Goal: Task Accomplishment & Management: Use online tool/utility

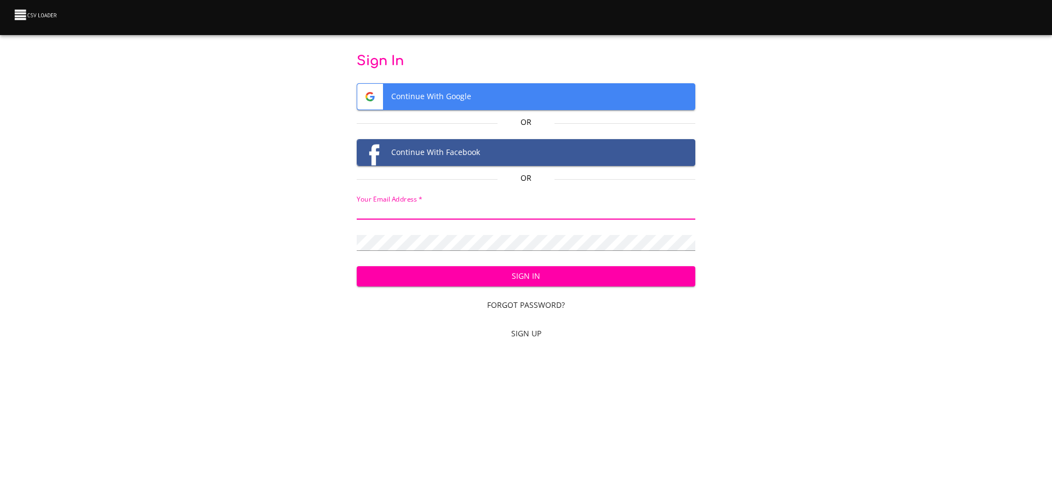
click at [437, 210] on input "email" at bounding box center [526, 212] width 339 height 16
click at [469, 95] on span "Continue With Google" at bounding box center [526, 97] width 338 height 26
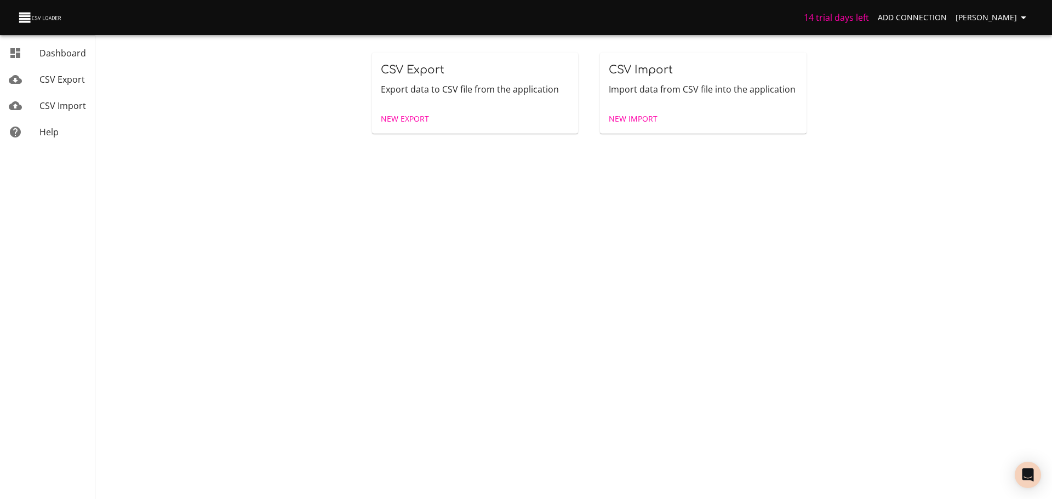
click at [644, 120] on span "New Import" at bounding box center [633, 119] width 49 height 14
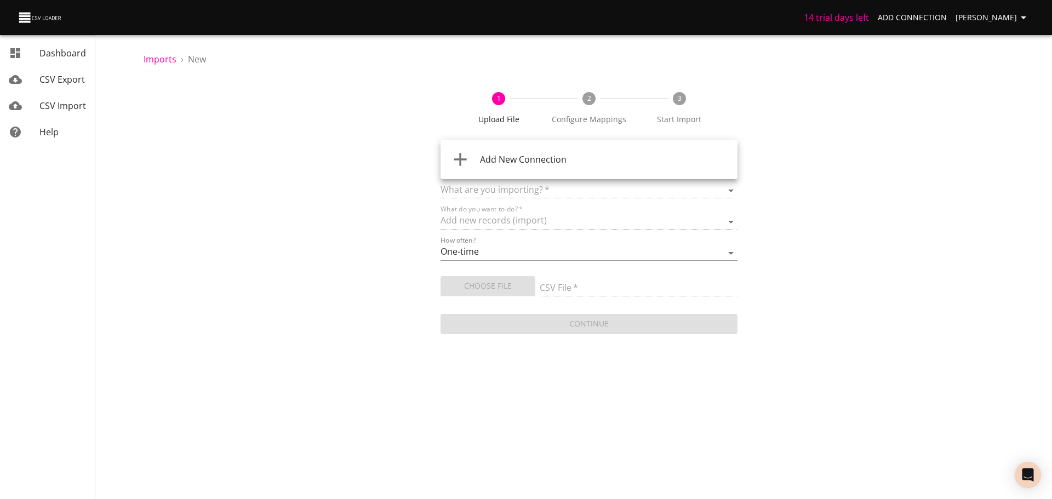
click at [532, 155] on body "14 trial days left Add Connection [PERSON_NAME] Dashboard CSV Export CSV Import…" at bounding box center [526, 249] width 1052 height 499
click at [534, 157] on span "Add New Connection" at bounding box center [523, 159] width 87 height 12
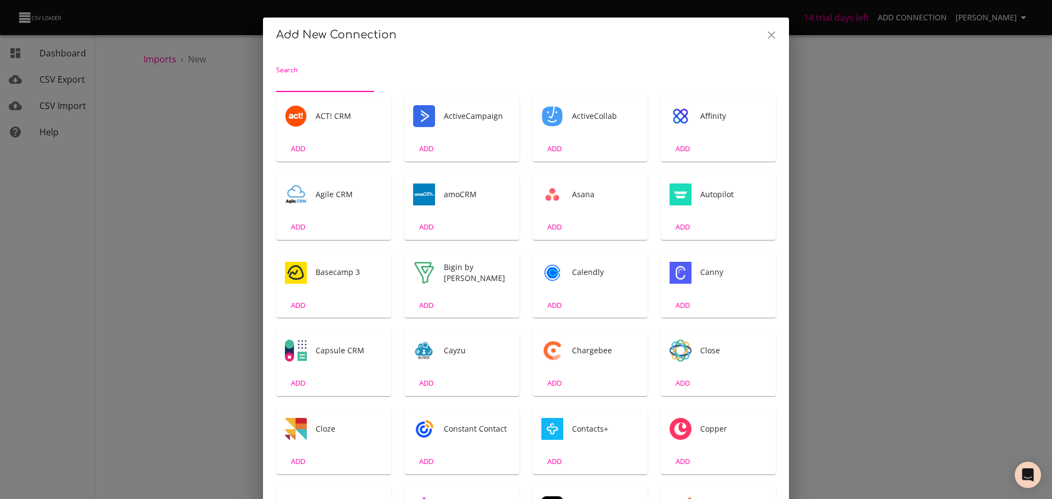
click at [325, 73] on div "Search" at bounding box center [325, 79] width 98 height 26
click at [311, 77] on input "Search" at bounding box center [325, 84] width 98 height 18
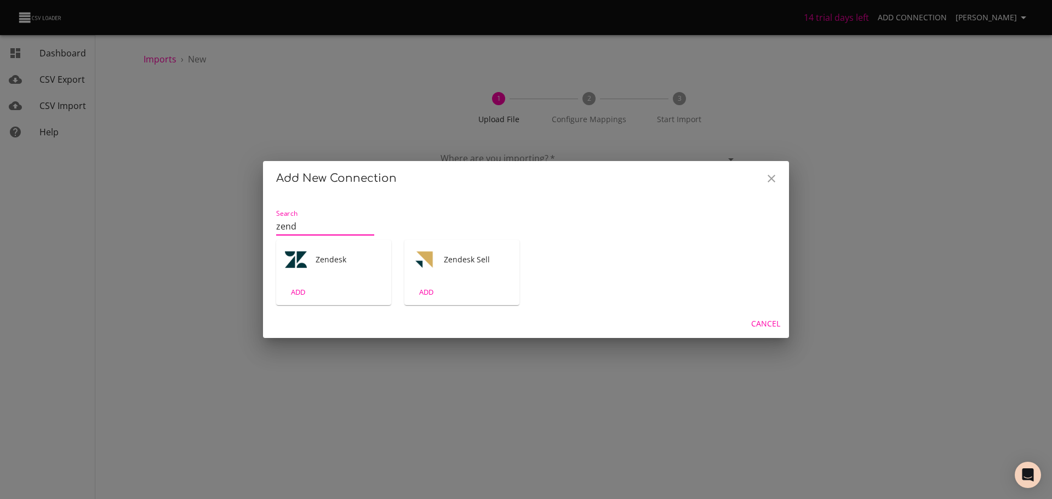
type input "zend"
click at [341, 243] on div "Zendesk" at bounding box center [333, 259] width 115 height 39
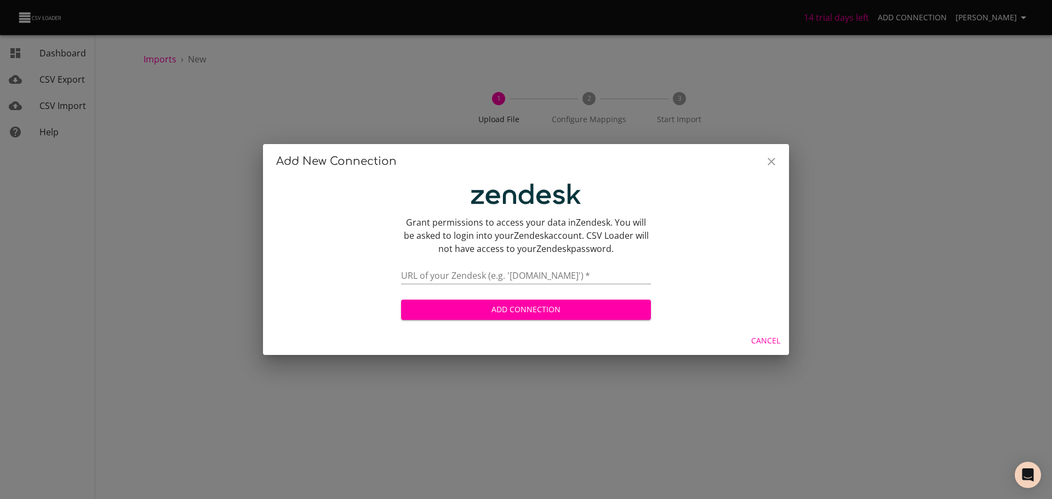
click at [527, 276] on input "text" at bounding box center [526, 276] width 250 height 16
type input "[DOMAIN_NAME]"
click at [493, 306] on span "Add Connection" at bounding box center [526, 310] width 232 height 14
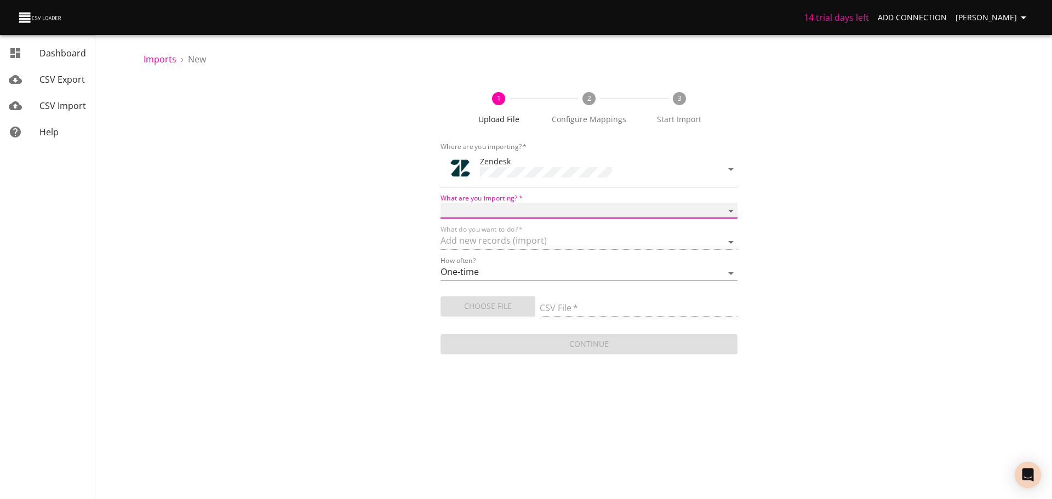
click at [510, 207] on select "Article categories Articles Comments Organizations Ticket forms Tickets Users" at bounding box center [588, 211] width 297 height 16
select select "tickets"
click at [440, 203] on select "Article categories Articles Comments Organizations Ticket forms Tickets Users" at bounding box center [588, 211] width 297 height 16
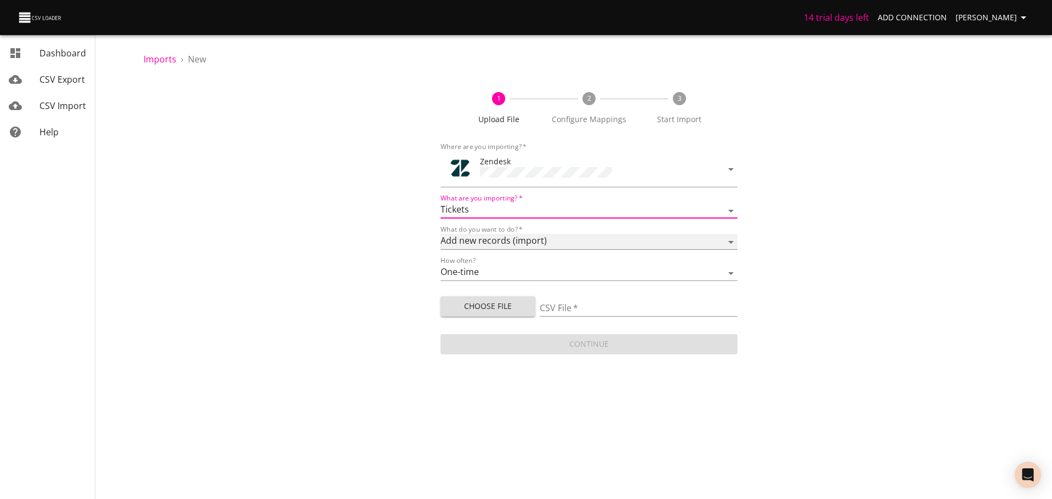
click at [565, 237] on select "Add new records (import) Update existing records (update) Add new and update ex…" at bounding box center [588, 242] width 297 height 16
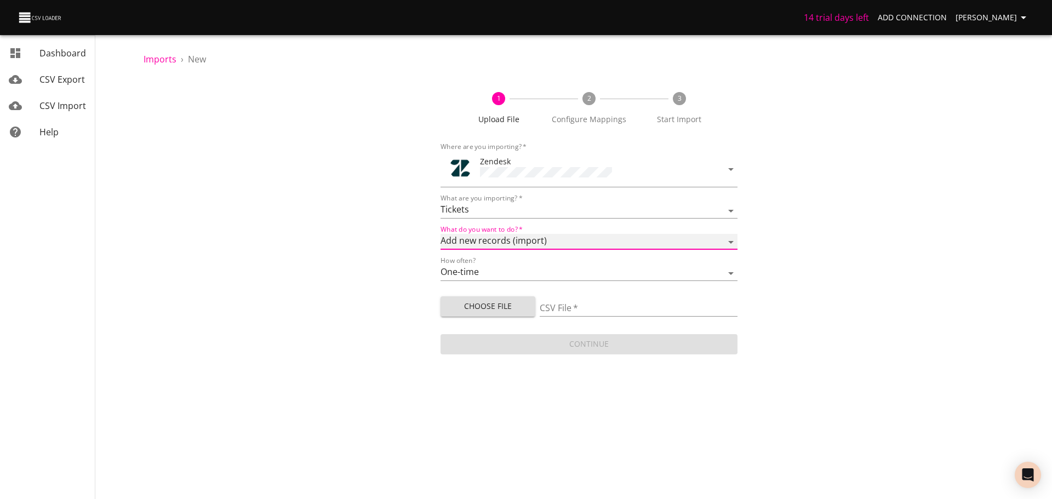
select select "update"
click at [440, 234] on select "Add new records (import) Update existing records (update) Add new and update ex…" at bounding box center [588, 242] width 297 height 16
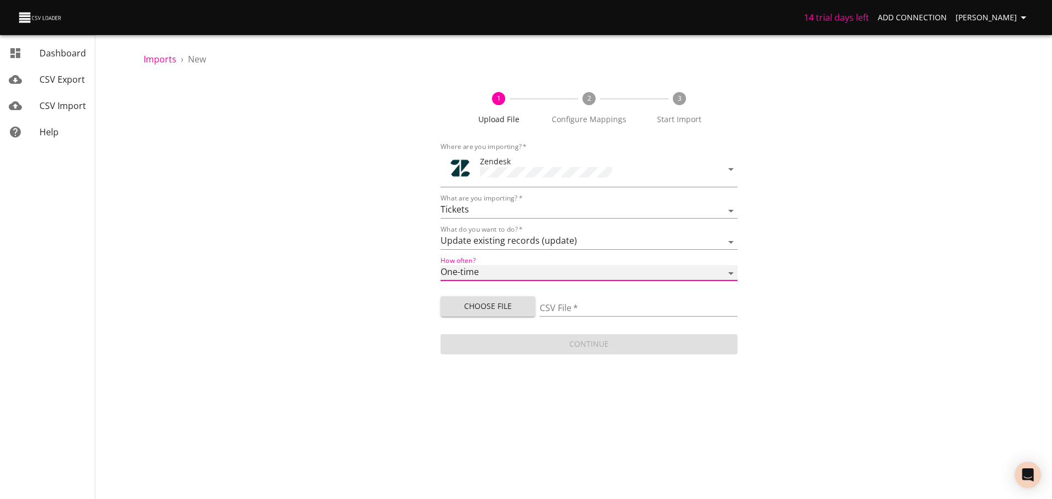
click at [522, 266] on select "One-time Auto import" at bounding box center [588, 273] width 297 height 16
click at [440, 265] on select "One-time Auto import" at bounding box center [588, 273] width 297 height 16
click at [508, 303] on span "Choose File" at bounding box center [487, 307] width 77 height 14
type input "upload test 14 (1).csv"
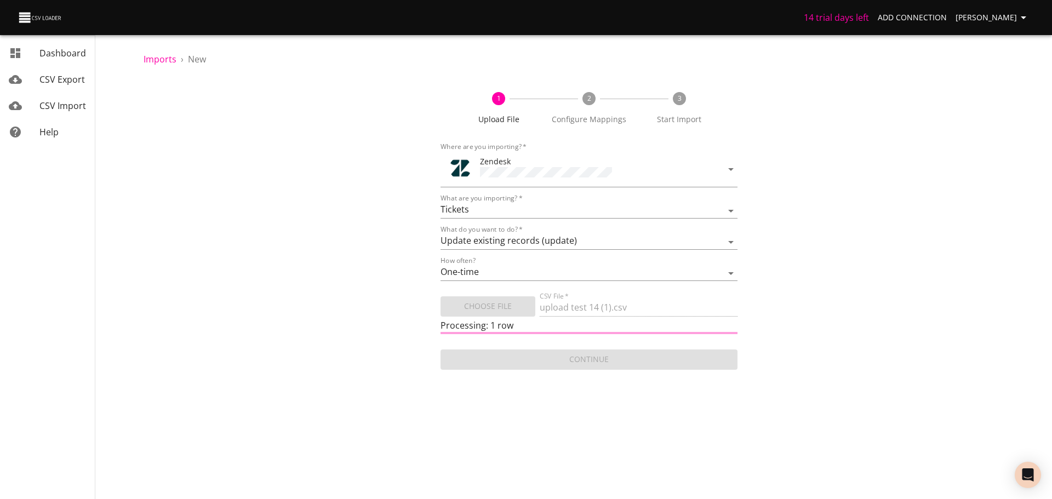
click at [489, 303] on div "Choose File" at bounding box center [489, 304] width 99 height 25
click at [60, 102] on span "CSV Import" at bounding box center [62, 106] width 47 height 12
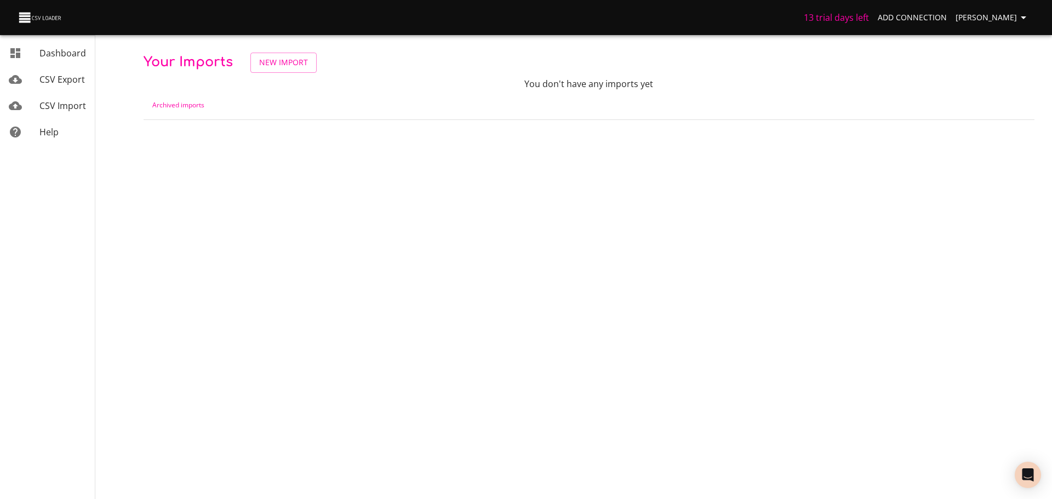
click at [65, 63] on link "Dashboard" at bounding box center [47, 53] width 95 height 26
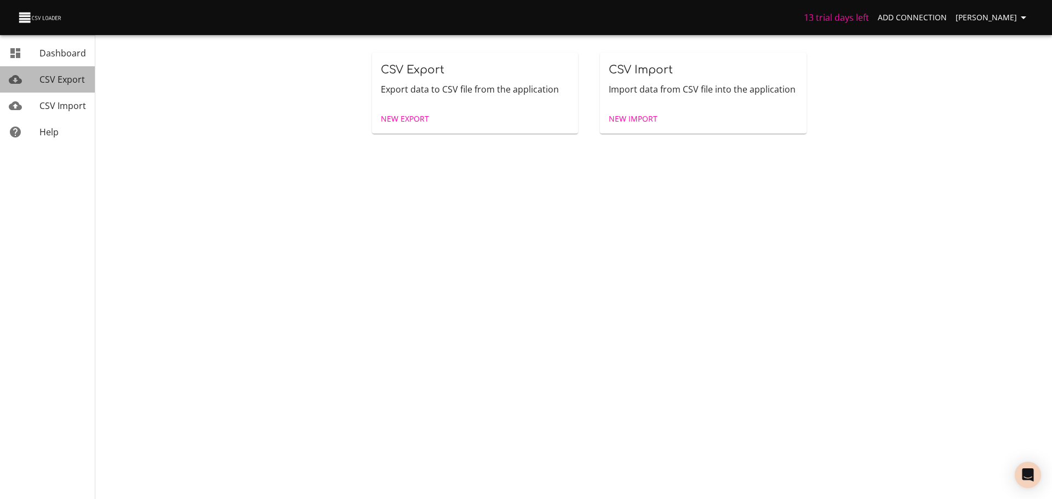
click at [60, 80] on span "CSV Export" at bounding box center [61, 79] width 45 height 12
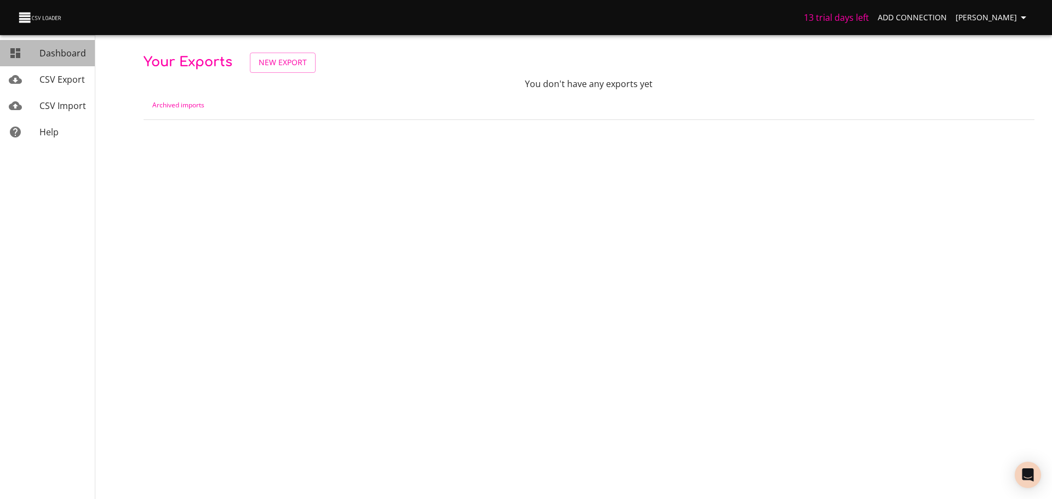
click at [65, 58] on span "Dashboard" at bounding box center [62, 53] width 47 height 12
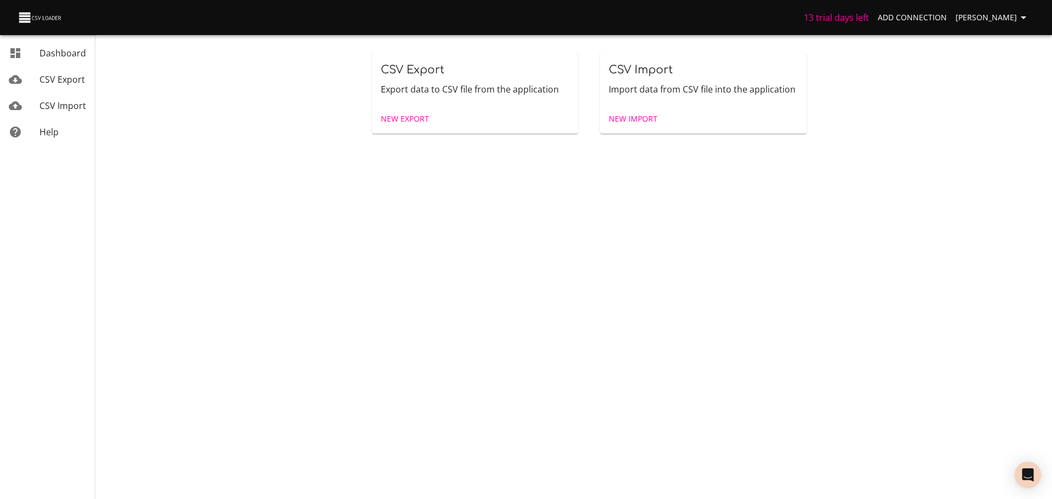
click at [39, 15] on img at bounding box center [41, 17] width 46 height 15
click at [24, 16] on img at bounding box center [41, 17] width 46 height 15
click at [1009, 19] on span "[PERSON_NAME]" at bounding box center [992, 18] width 75 height 14
click at [1010, 61] on link "Destinations" at bounding box center [1001, 61] width 70 height 20
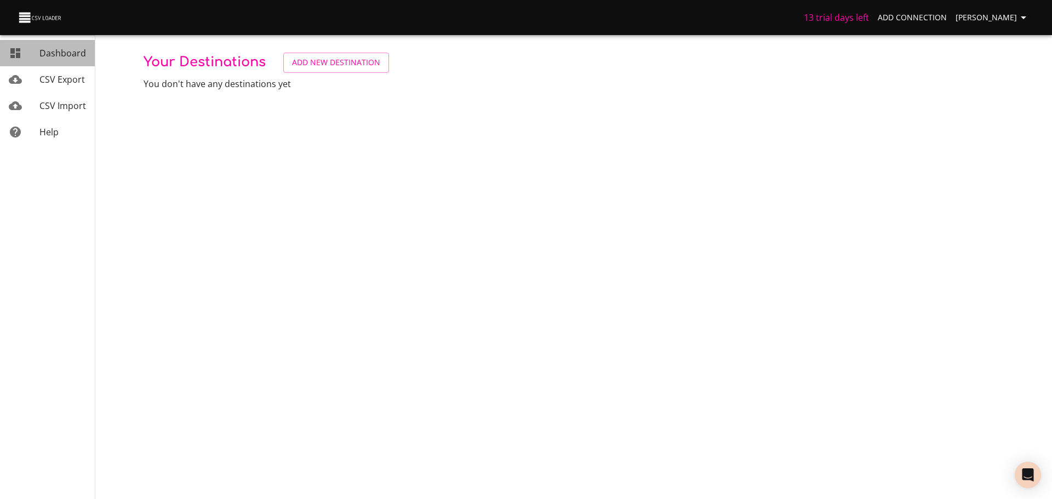
click at [77, 49] on span "Dashboard" at bounding box center [62, 53] width 47 height 12
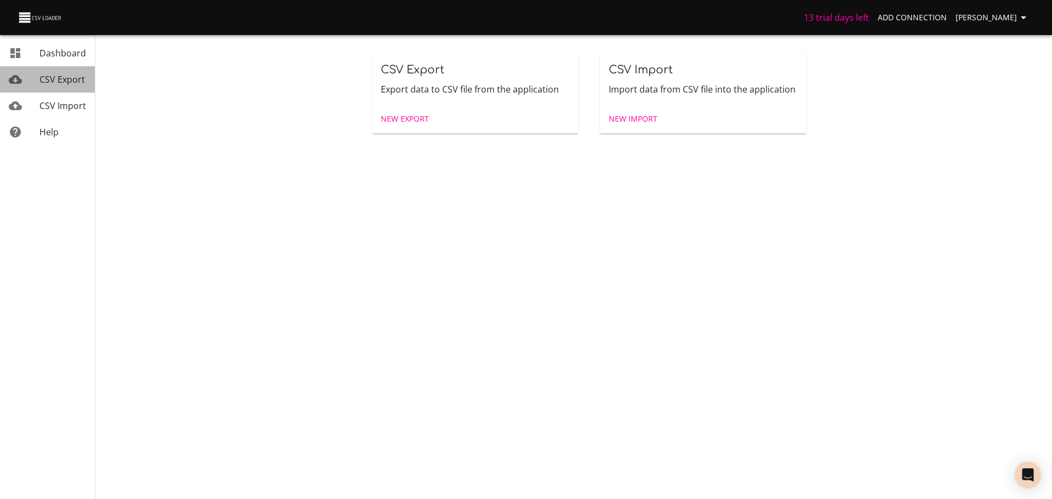
click at [54, 91] on link "CSV Export" at bounding box center [47, 79] width 95 height 26
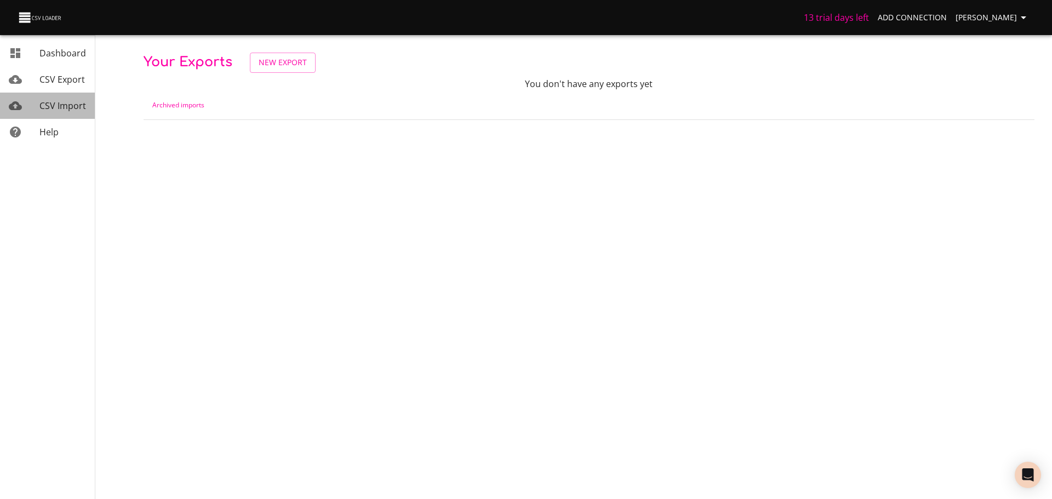
click at [56, 107] on span "CSV Import" at bounding box center [62, 106] width 47 height 12
click at [62, 77] on span "CSV Export" at bounding box center [61, 79] width 45 height 12
click at [50, 130] on span "Help" at bounding box center [48, 132] width 19 height 12
click at [81, 58] on div "Dashboard" at bounding box center [62, 53] width 47 height 13
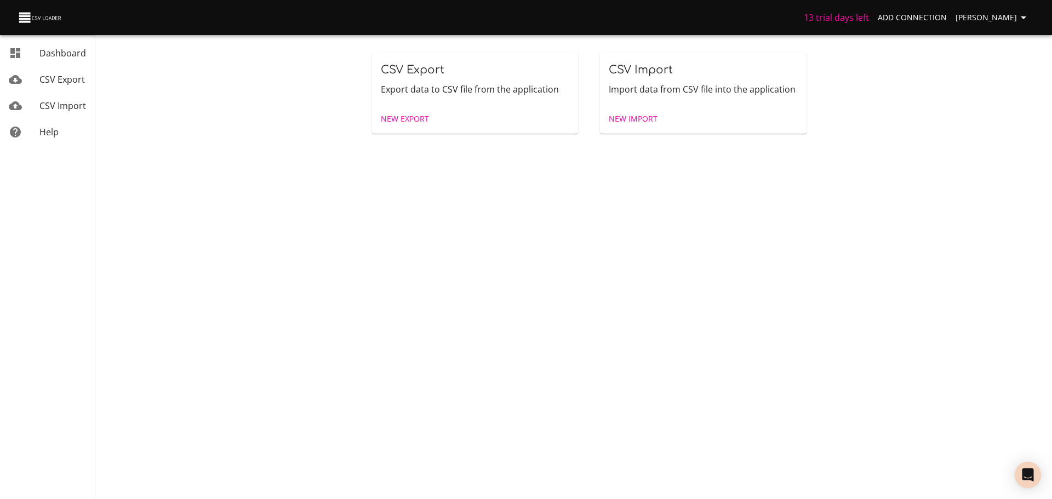
click at [63, 82] on span "CSV Export" at bounding box center [61, 79] width 45 height 12
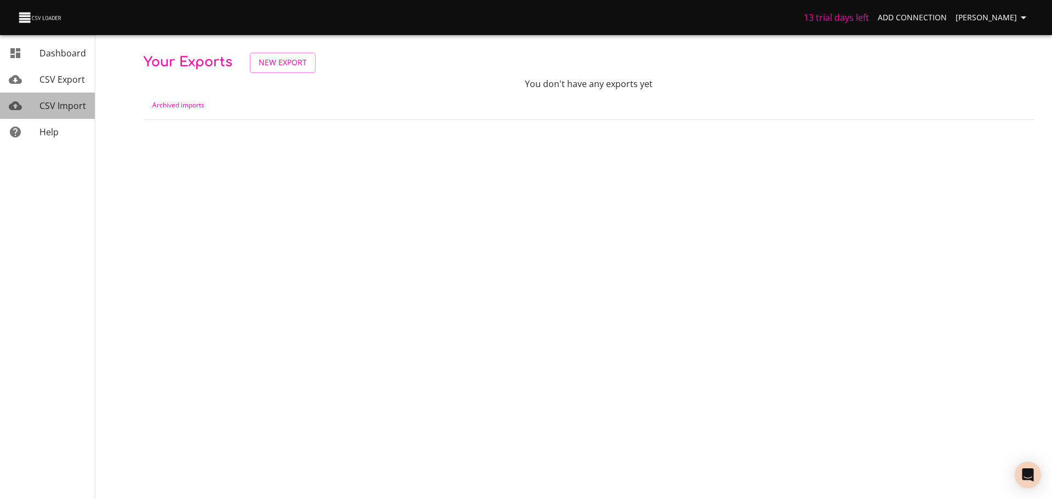
click at [59, 97] on link "CSV Import" at bounding box center [47, 106] width 95 height 26
click at [61, 85] on div "CSV Export" at bounding box center [62, 79] width 47 height 13
click at [65, 56] on span "Dashboard" at bounding box center [62, 53] width 47 height 12
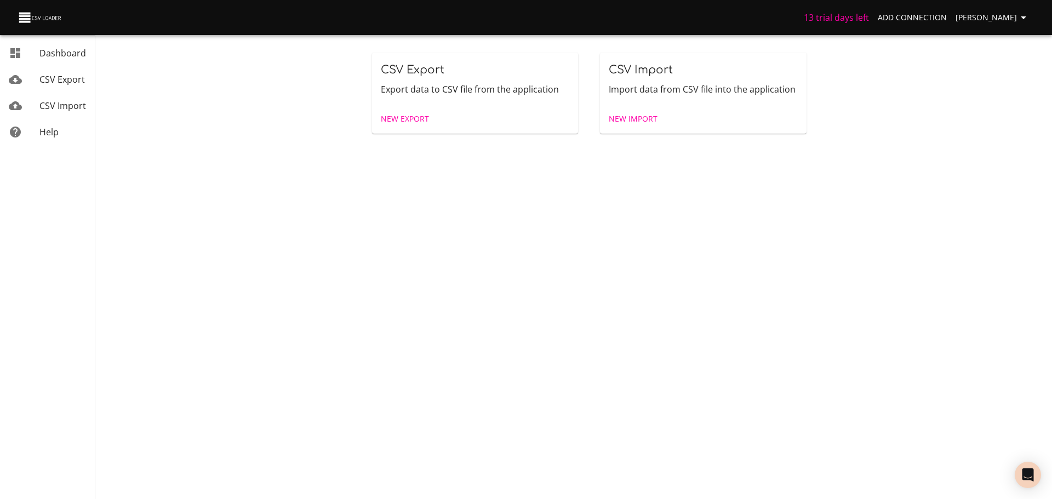
click at [461, 94] on p "Export data to CSV file from the application" at bounding box center [475, 89] width 189 height 13
click at [402, 118] on span "New Export" at bounding box center [405, 119] width 48 height 14
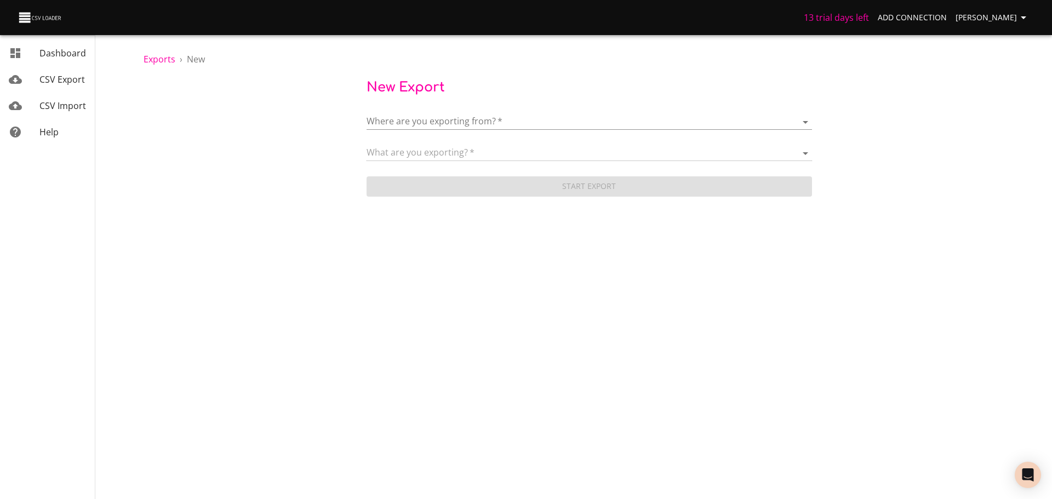
click at [477, 113] on div "Where are you exporting from?   * ​" at bounding box center [588, 117] width 445 height 25
click at [474, 118] on body "13 trial days left Add Connection [PERSON_NAME] Dashboard CSV Export CSV Import…" at bounding box center [526, 249] width 1052 height 499
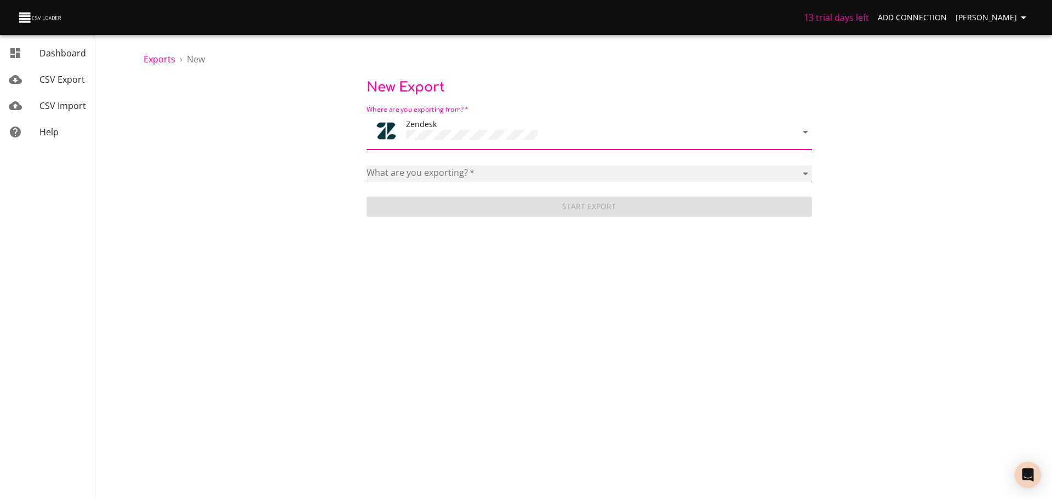
click at [457, 165] on select "Article categories Articles Brands Comments Groups Organizations Permission gro…" at bounding box center [588, 173] width 445 height 16
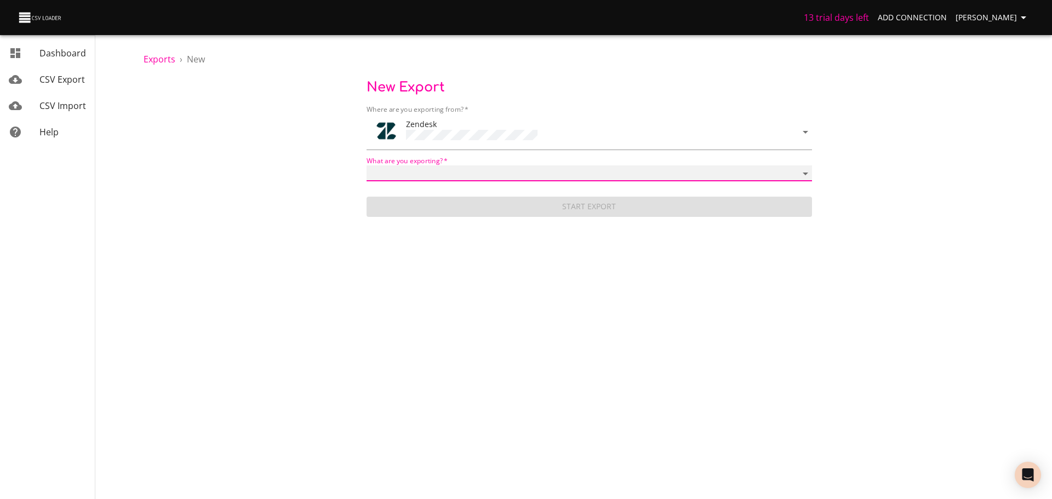
select select "tickets"
click at [366, 165] on select "Article categories Articles Brands Comments Groups Organizations Permission gro…" at bounding box center [588, 173] width 445 height 16
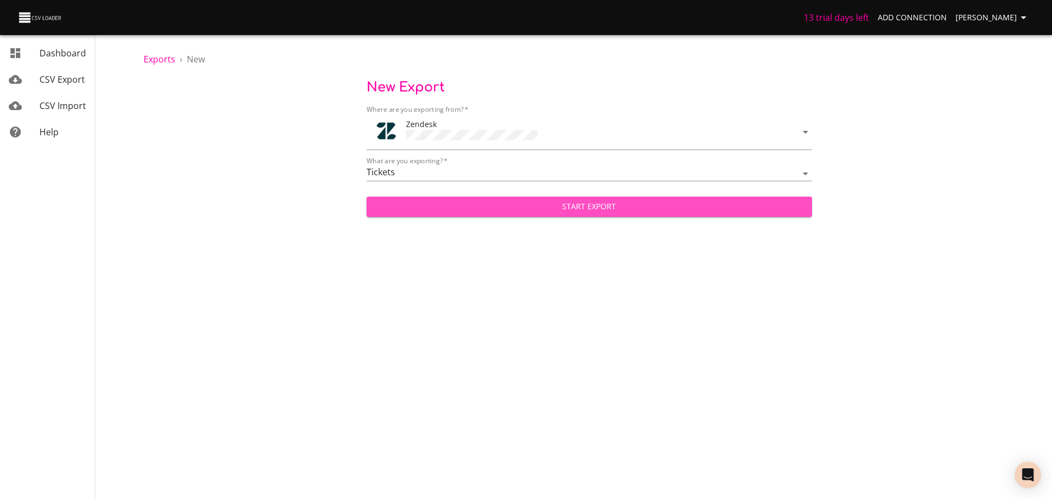
click at [520, 203] on span "Start Export" at bounding box center [589, 207] width 428 height 14
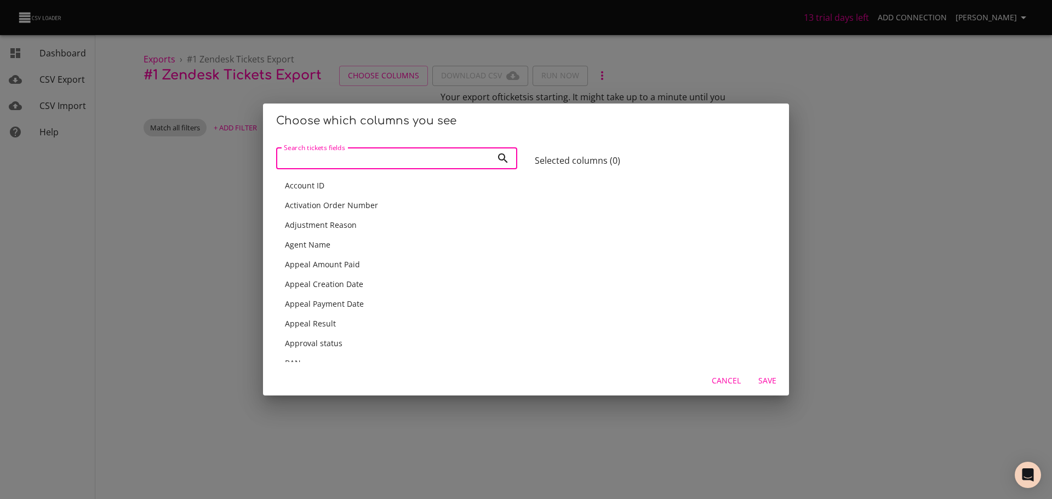
click at [356, 162] on input "Search tickets fields" at bounding box center [384, 158] width 216 height 22
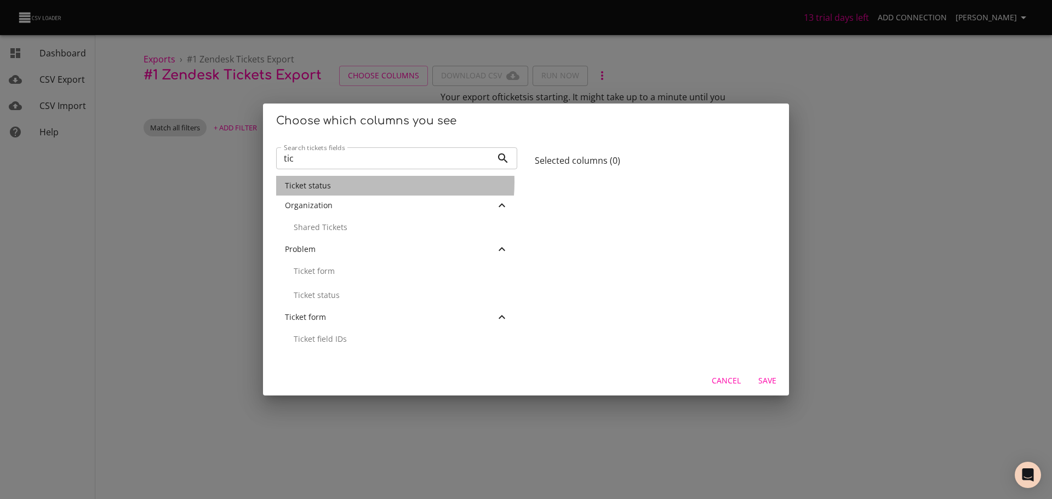
click at [341, 182] on div "Ticket status" at bounding box center [397, 185] width 224 height 11
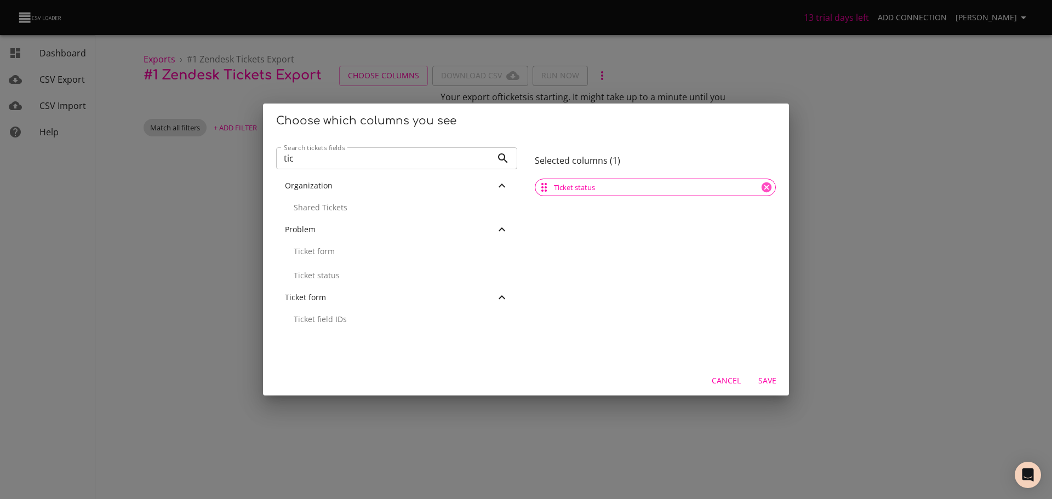
click at [349, 161] on input "tic" at bounding box center [384, 158] width 216 height 22
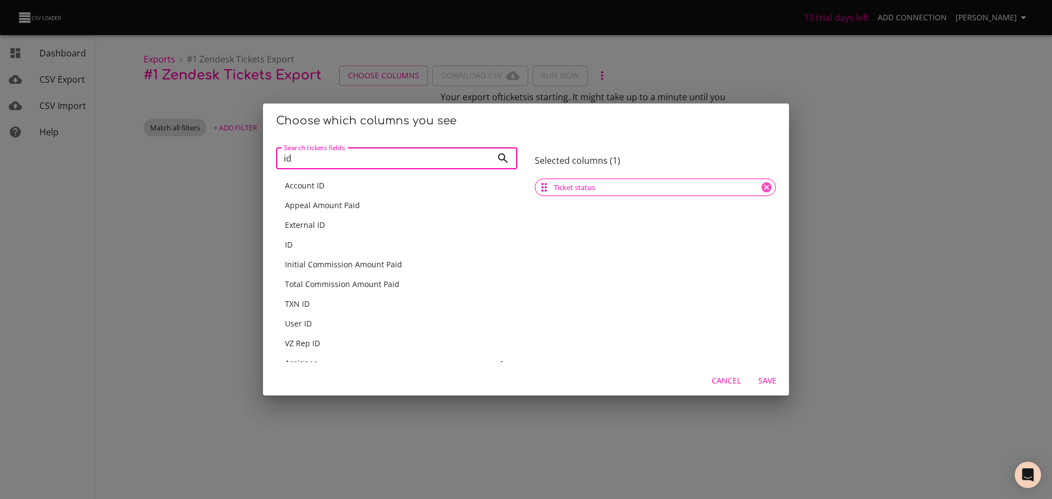
click at [325, 244] on div "ID" at bounding box center [397, 244] width 224 height 11
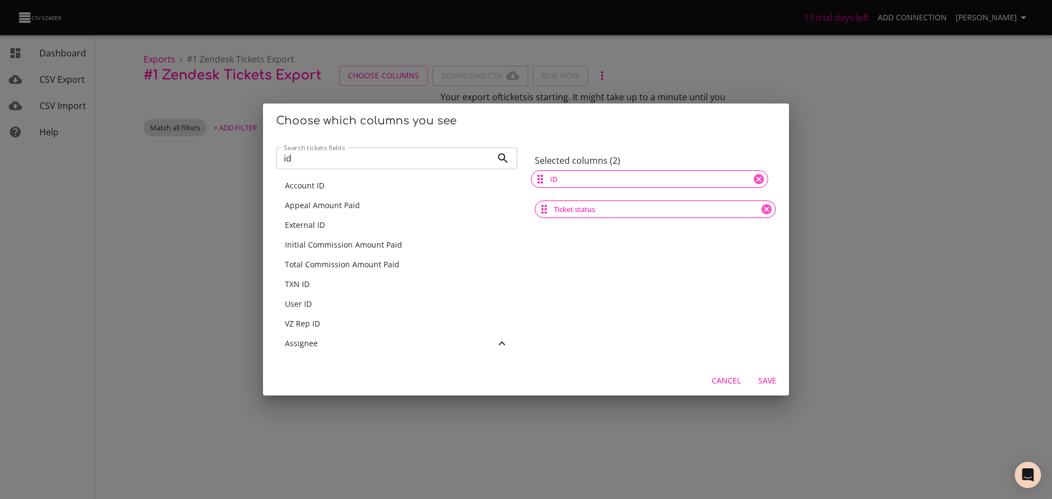
drag, startPoint x: 543, startPoint y: 207, endPoint x: 540, endPoint y: 176, distance: 31.3
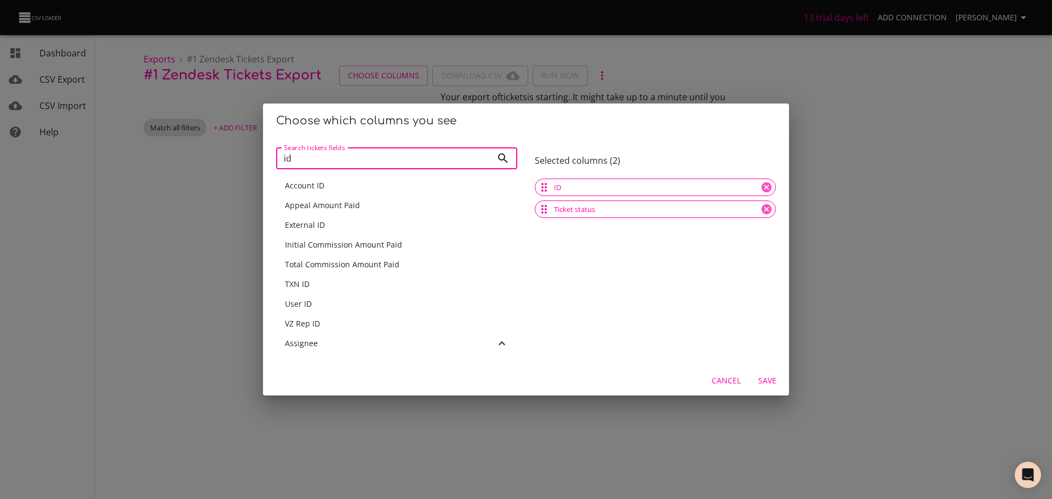
click at [359, 157] on input "id" at bounding box center [384, 158] width 216 height 22
type input "\"
type input "]"
type input "a"
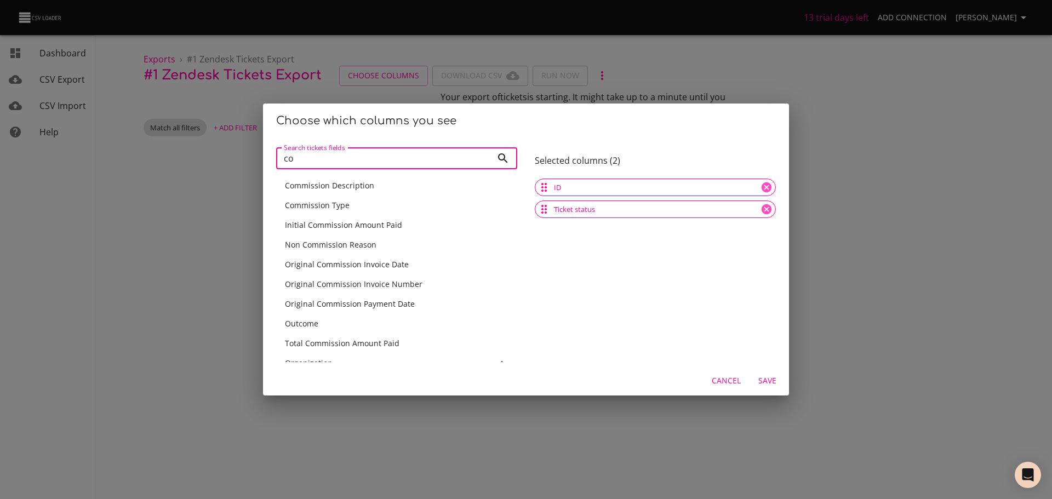
type input "c"
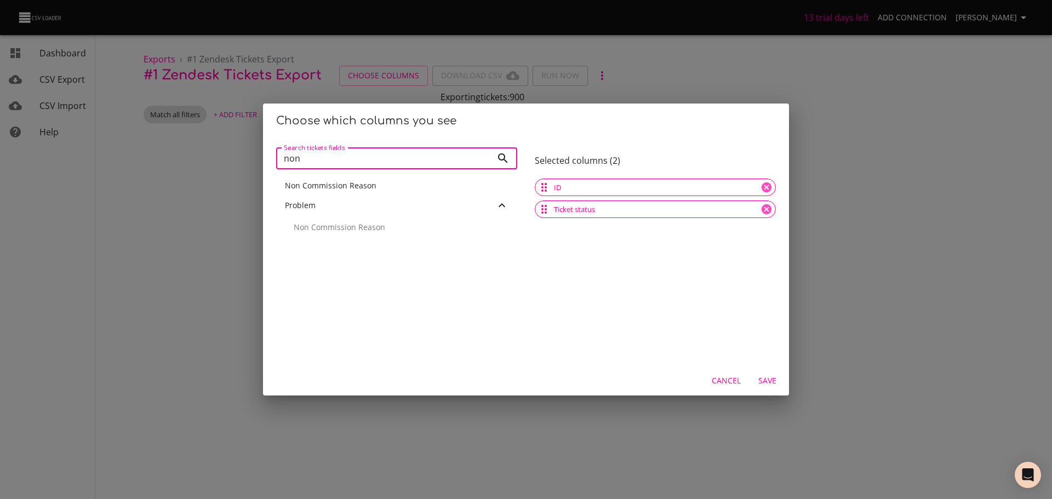
type input "non"
click at [352, 177] on div "Non Commission Reason" at bounding box center [396, 186] width 241 height 20
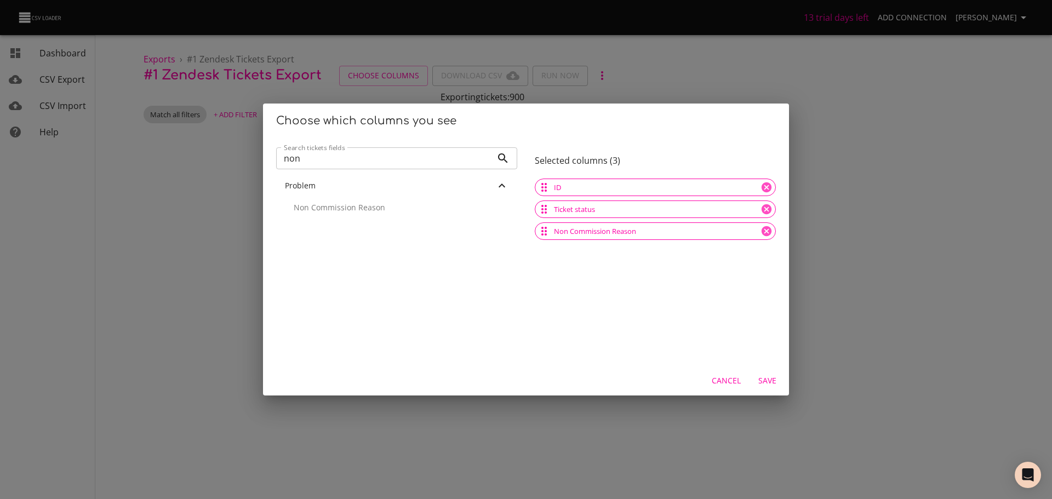
click at [431, 159] on input "non" at bounding box center [384, 158] width 216 height 22
click at [771, 383] on span "Save" at bounding box center [767, 381] width 26 height 14
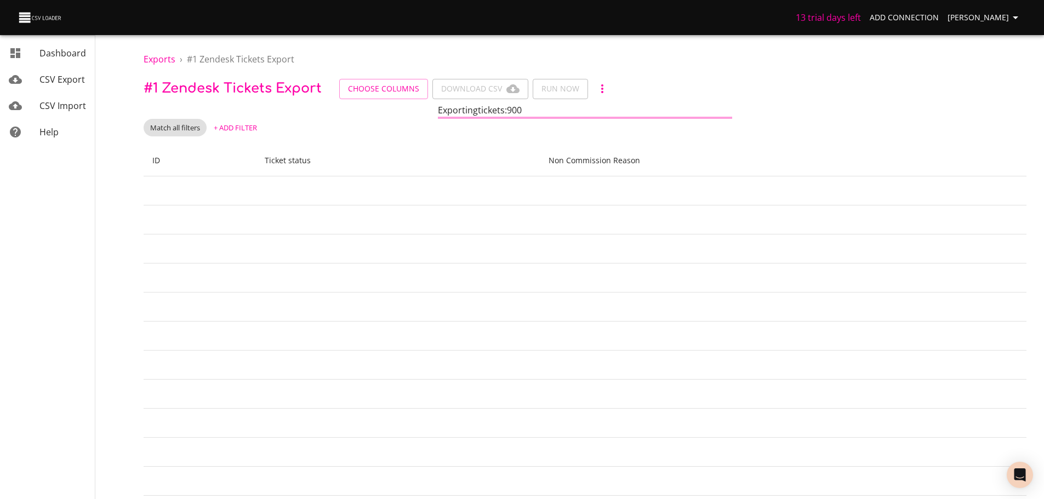
click at [233, 113] on div "Exporting tickets : 900" at bounding box center [585, 111] width 883 height 15
click at [232, 130] on span "+ Add Filter" at bounding box center [235, 128] width 43 height 13
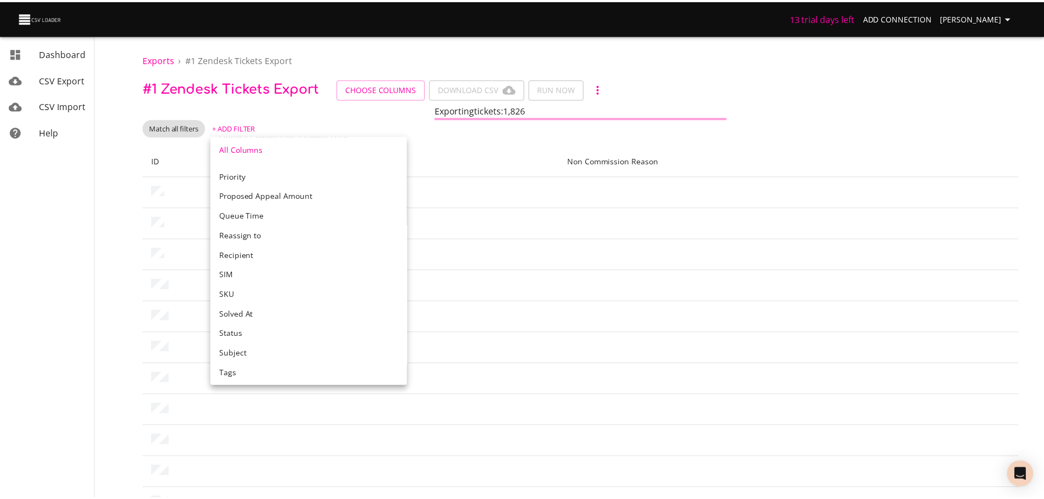
scroll to position [1096, 0]
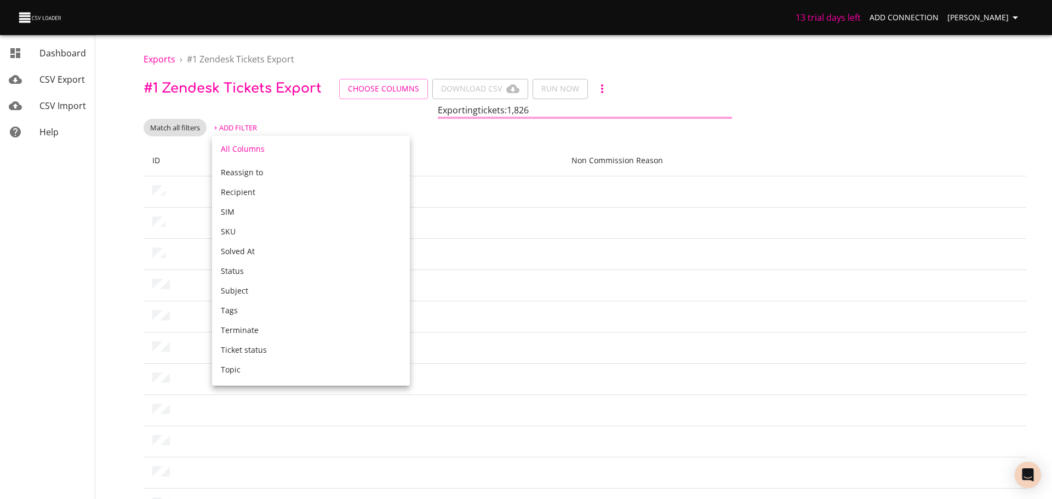
click at [263, 306] on div "Tags" at bounding box center [311, 310] width 180 height 11
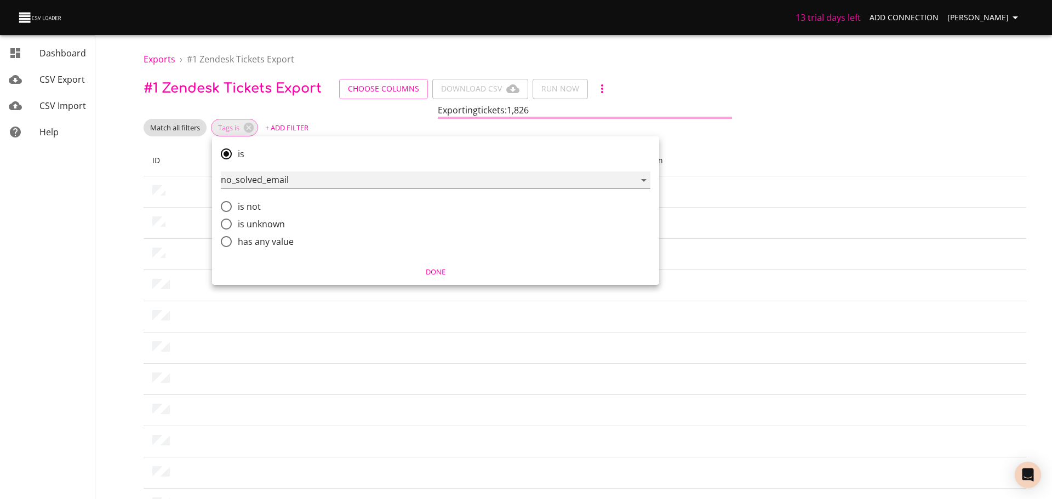
click at [291, 181] on select "no_solved_email auto_warning_sent auto_solved total_wireless__promo_appeal__han…" at bounding box center [435, 180] width 429 height 18
select select "vp_commission_appeal"
click at [221, 171] on select "no_solved_email auto_warning_sent auto_solved total_wireless__promo_appeal__han…" at bounding box center [435, 180] width 429 height 18
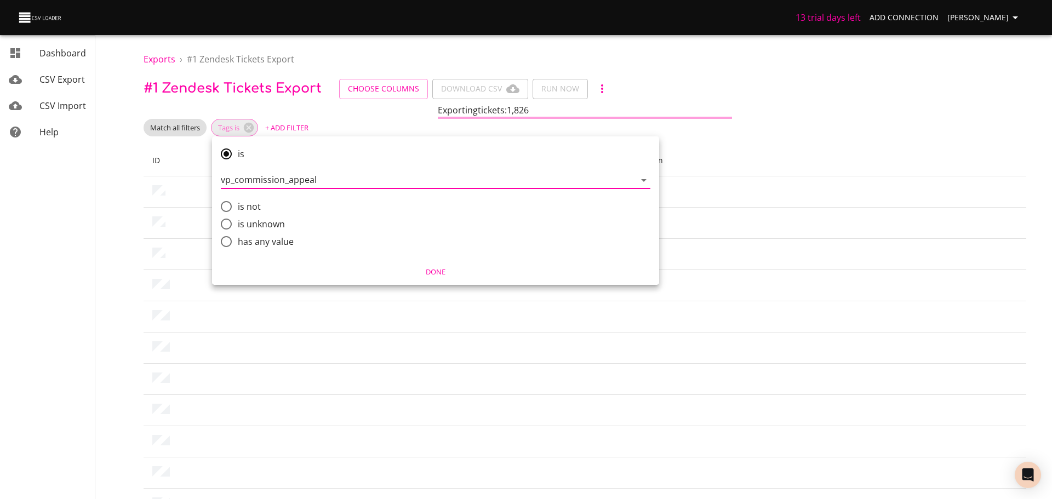
click at [432, 270] on span "Done" at bounding box center [435, 272] width 433 height 13
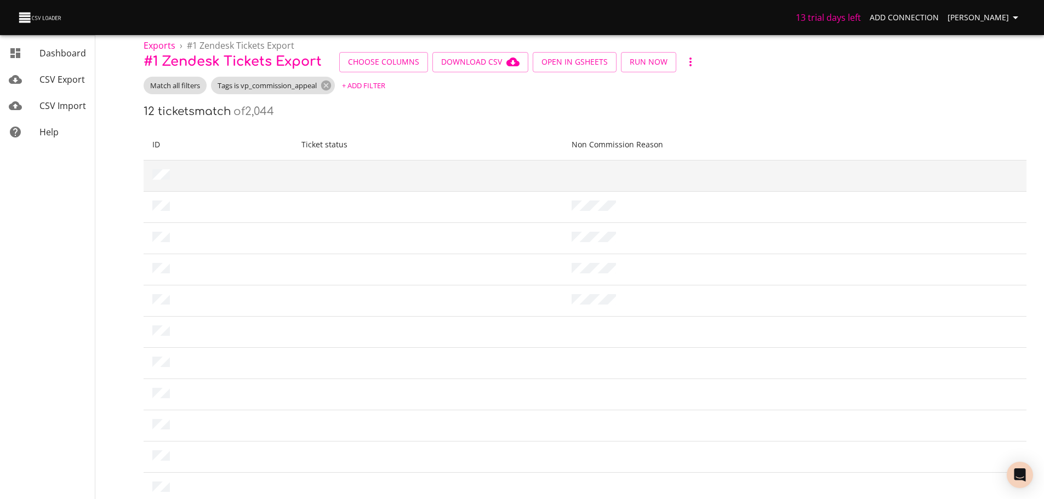
scroll to position [0, 0]
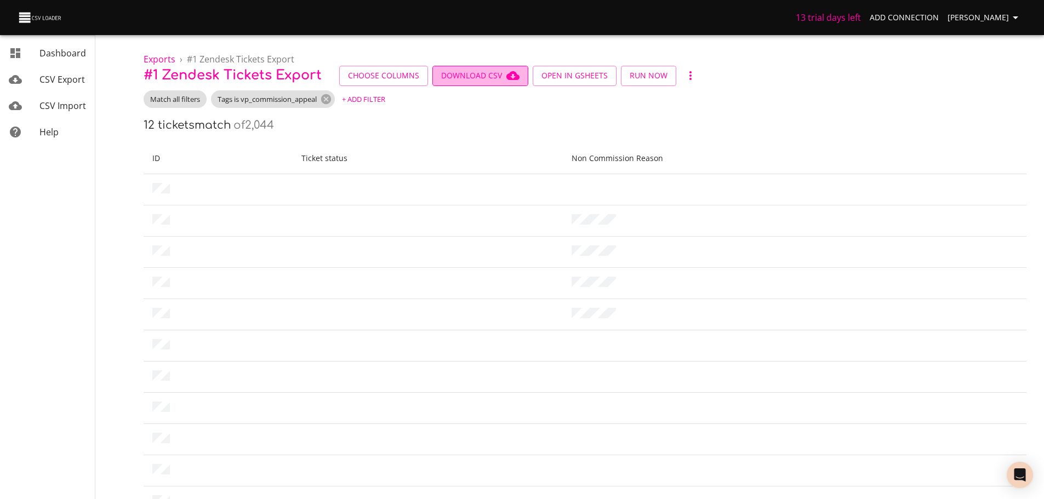
click at [484, 76] on span "Download CSV" at bounding box center [480, 76] width 78 height 14
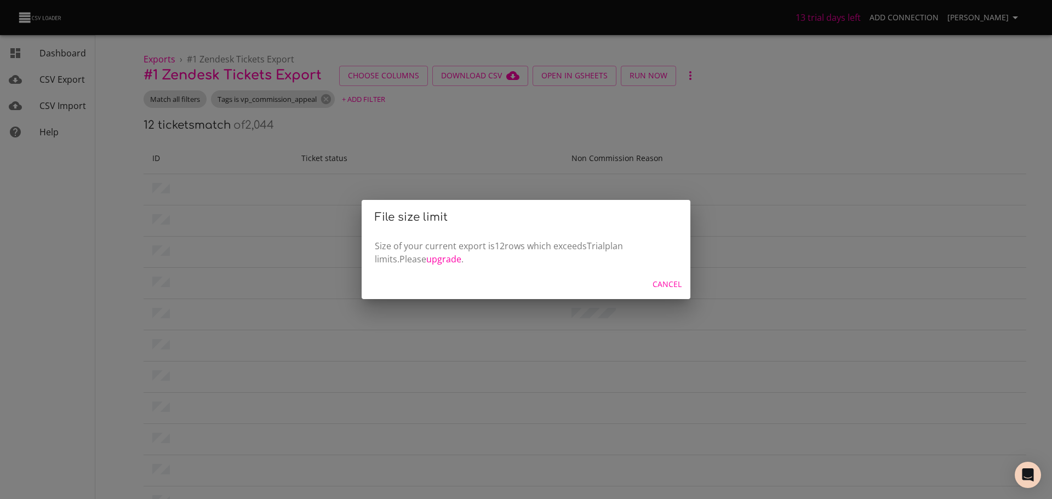
click at [676, 285] on span "Cancel" at bounding box center [666, 285] width 29 height 14
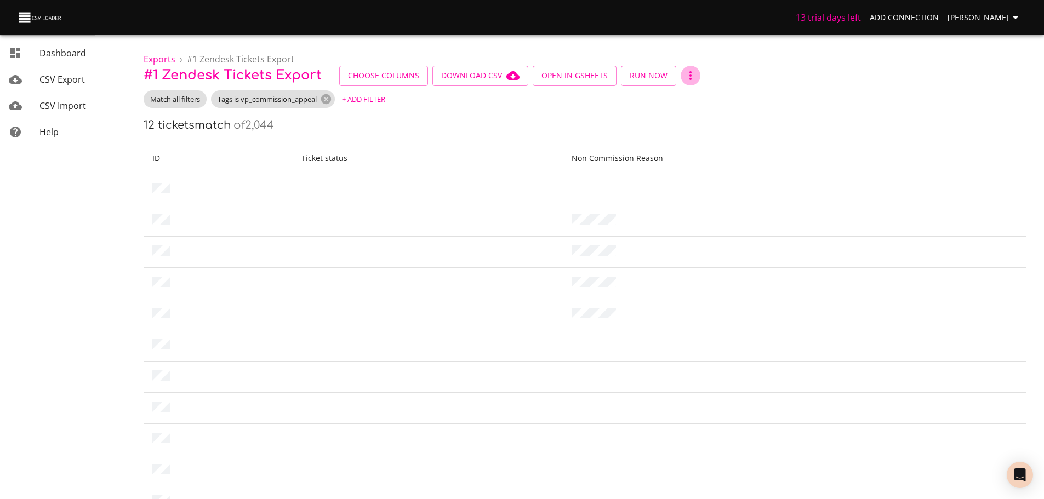
click at [684, 73] on icon "button" at bounding box center [690, 75] width 13 height 13
click at [610, 98] on div at bounding box center [526, 249] width 1052 height 499
click at [485, 76] on span "Download CSV" at bounding box center [480, 76] width 78 height 14
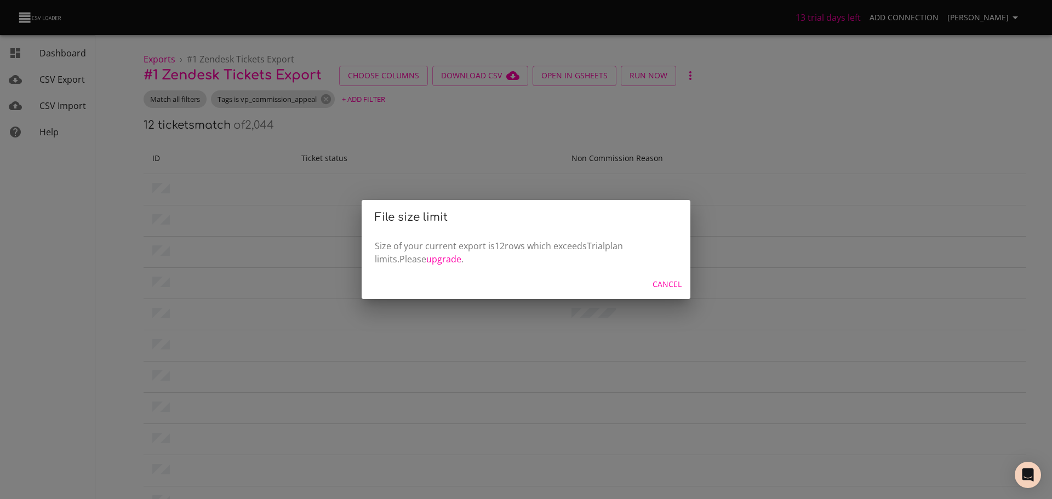
click at [429, 152] on div "File size limit Size of your current export is 12 rows which exceeds Trial plan…" at bounding box center [526, 249] width 1052 height 499
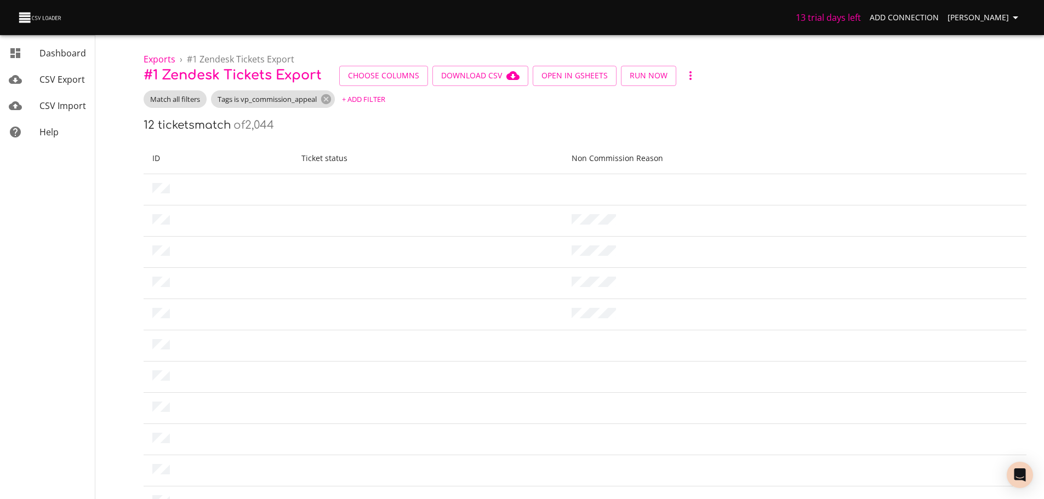
click at [358, 98] on span "+ Add Filter" at bounding box center [363, 99] width 43 height 13
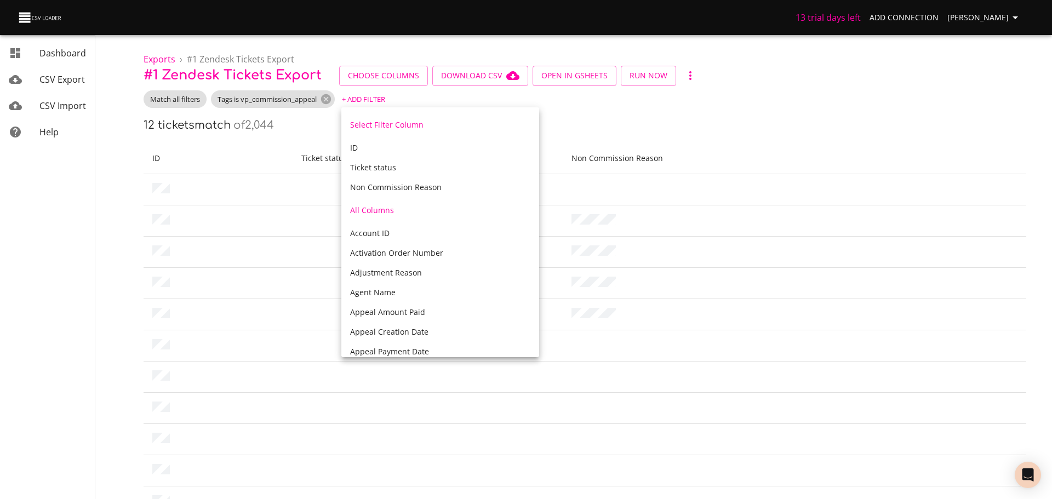
click at [631, 122] on div at bounding box center [526, 249] width 1052 height 499
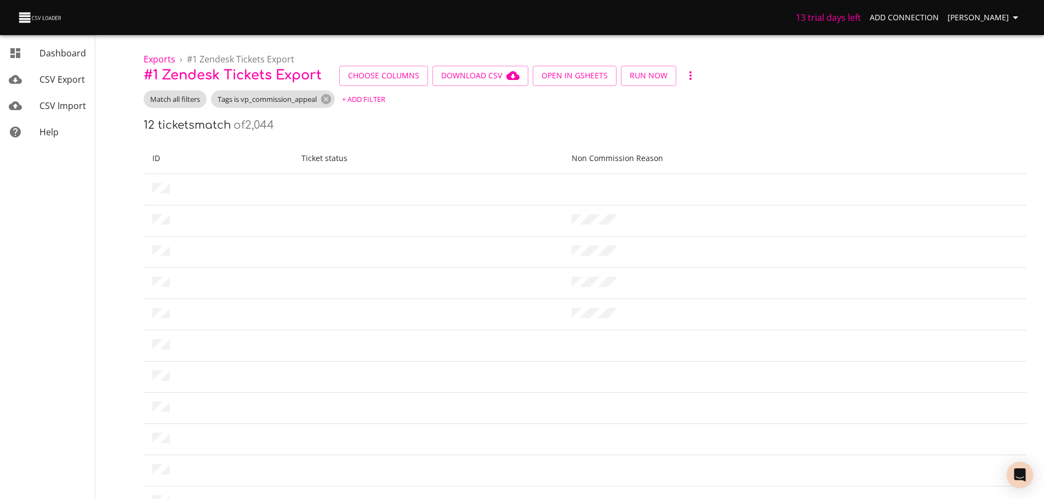
click at [60, 51] on span "Dashboard" at bounding box center [62, 53] width 47 height 12
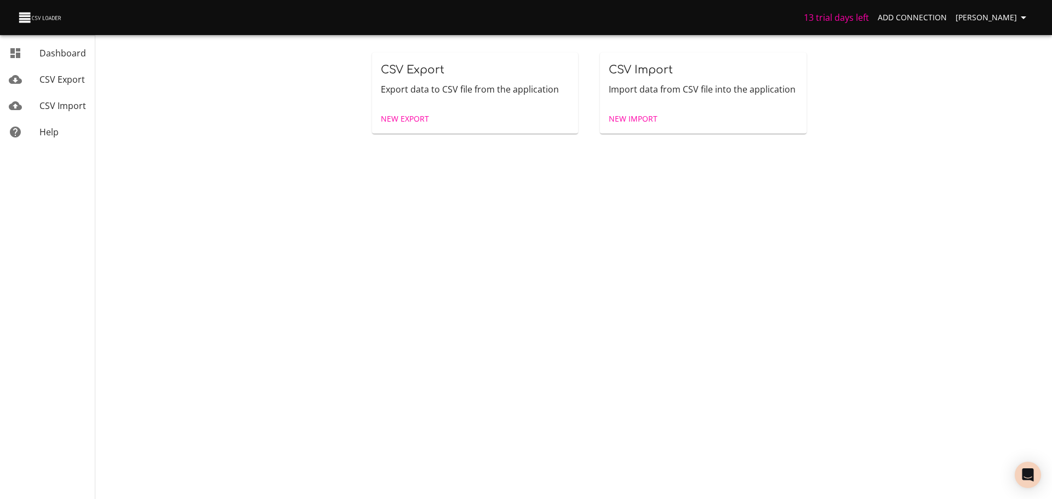
click at [641, 119] on span "New Import" at bounding box center [633, 119] width 49 height 14
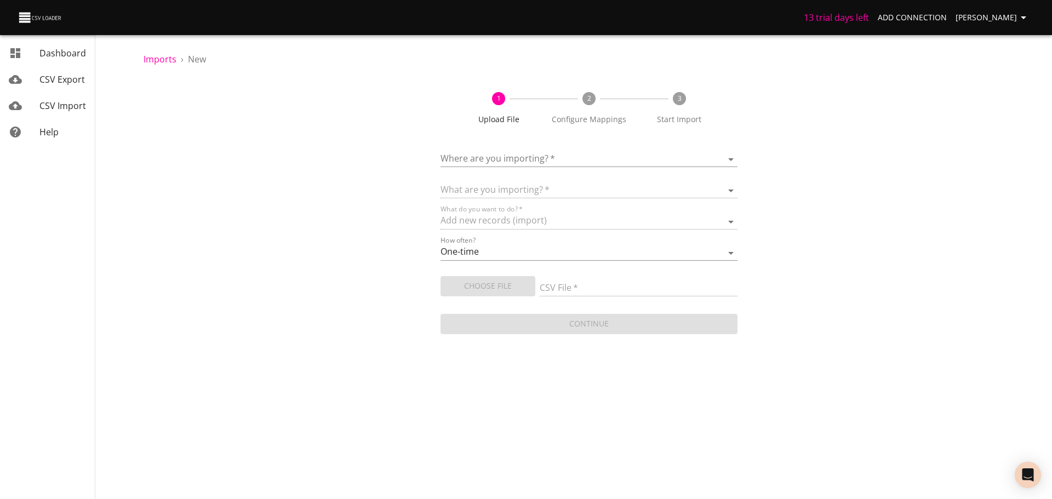
click at [965, 14] on span "[PERSON_NAME]" at bounding box center [992, 18] width 75 height 14
click at [1007, 124] on link "Settings" at bounding box center [1001, 121] width 70 height 20
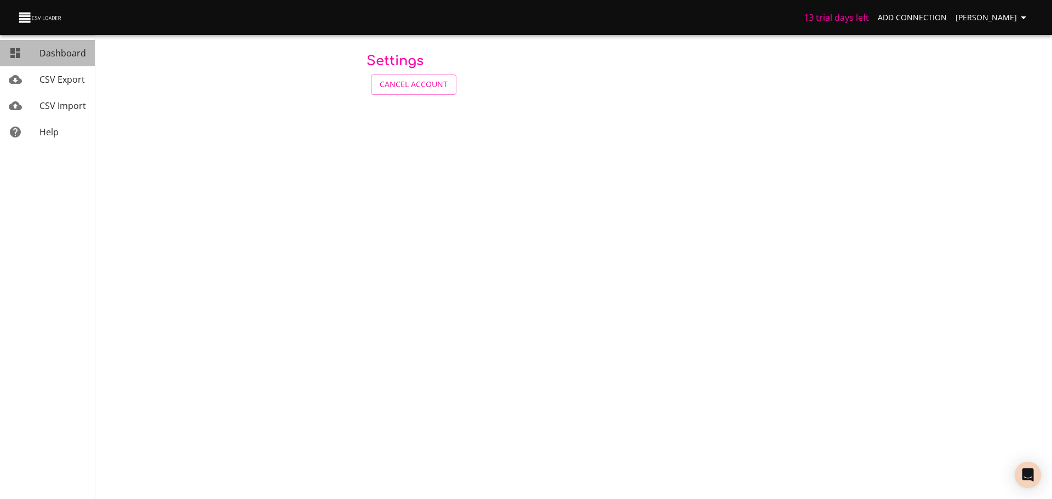
click at [49, 56] on span "Dashboard" at bounding box center [62, 53] width 47 height 12
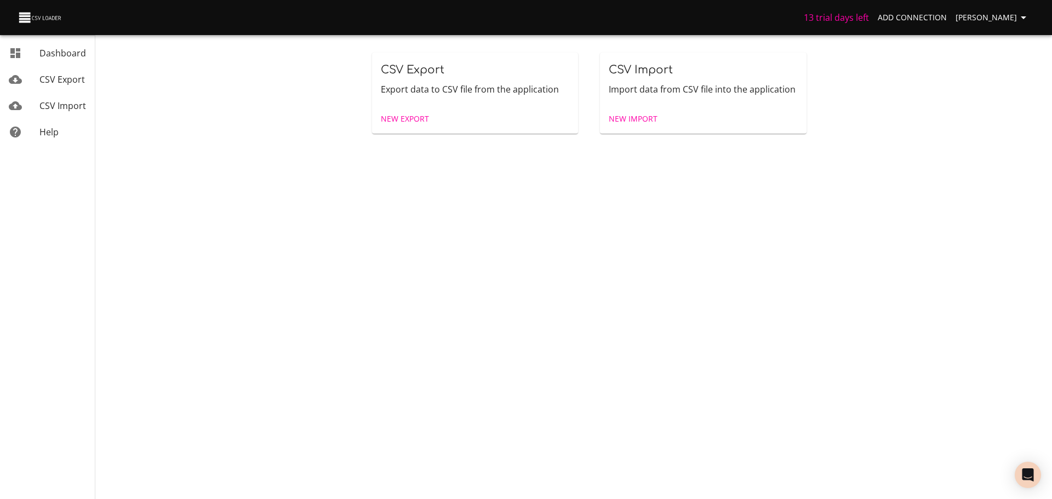
click at [50, 78] on span "CSV Export" at bounding box center [61, 79] width 45 height 12
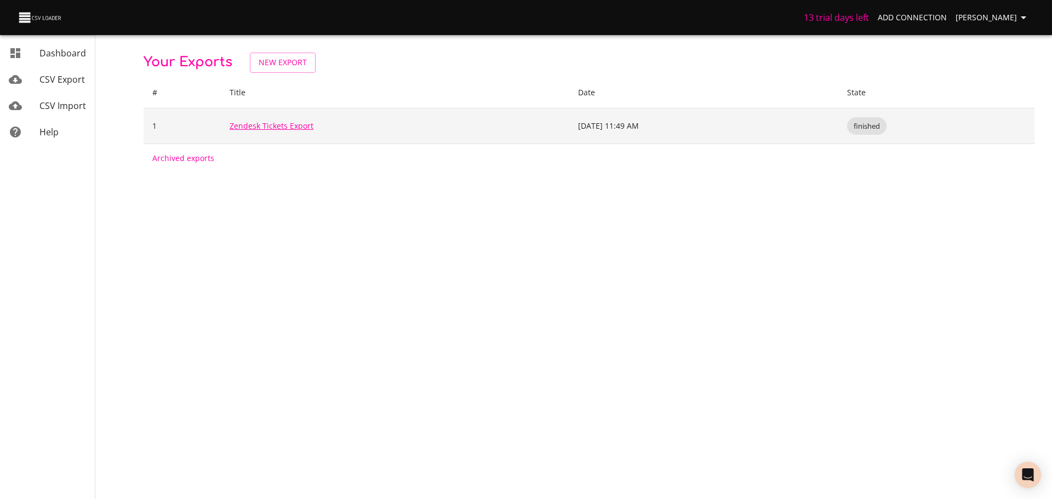
click at [285, 125] on link "Zendesk Tickets Export" at bounding box center [272, 126] width 84 height 10
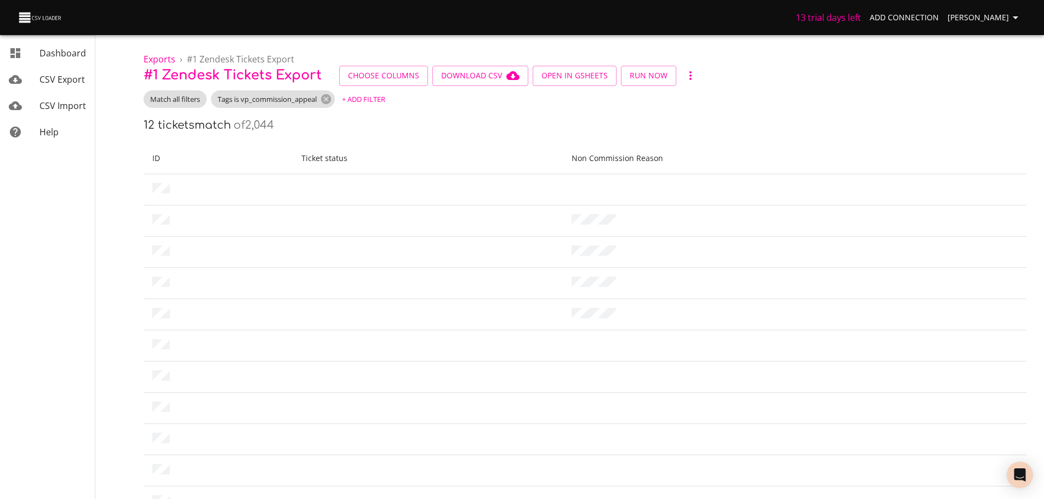
click at [49, 57] on span "Dashboard" at bounding box center [62, 53] width 47 height 12
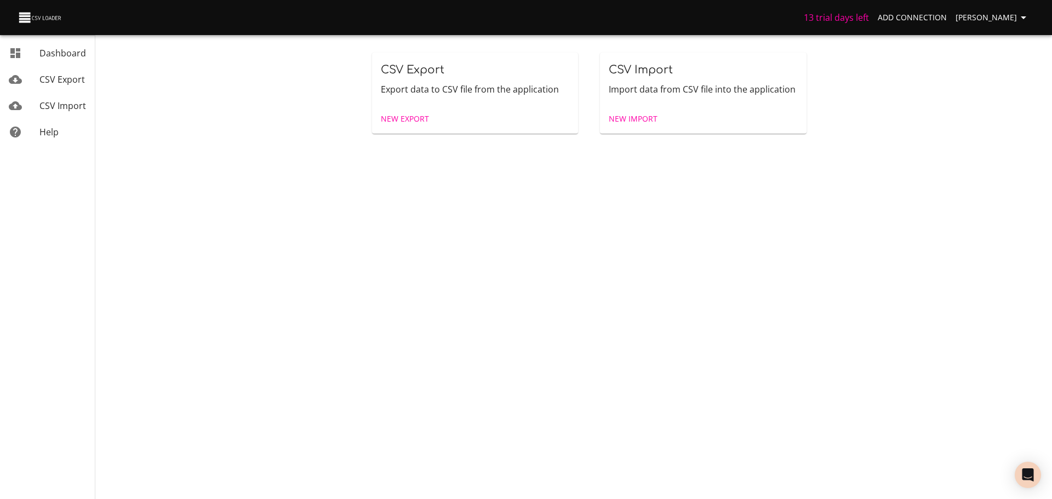
click at [54, 101] on span "CSV Import" at bounding box center [62, 106] width 47 height 12
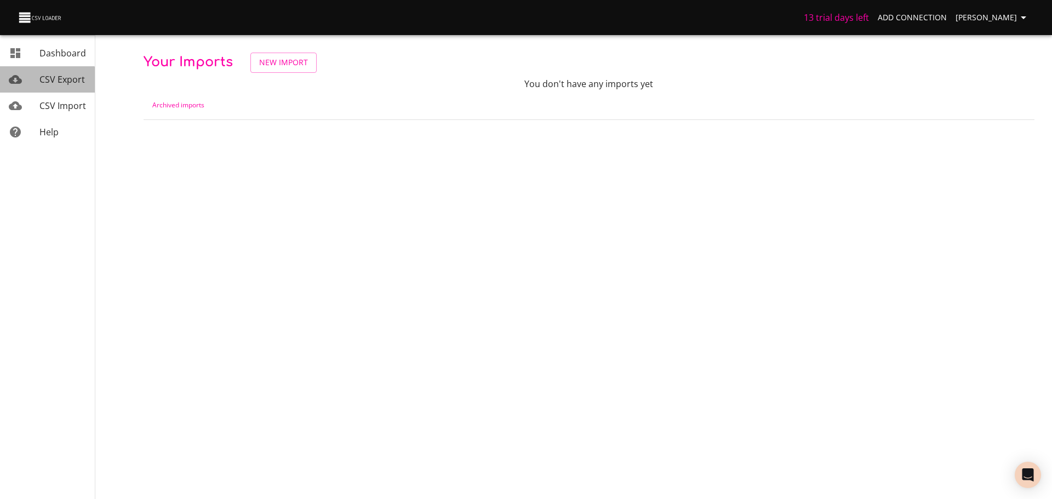
click at [47, 80] on span "CSV Export" at bounding box center [61, 79] width 45 height 12
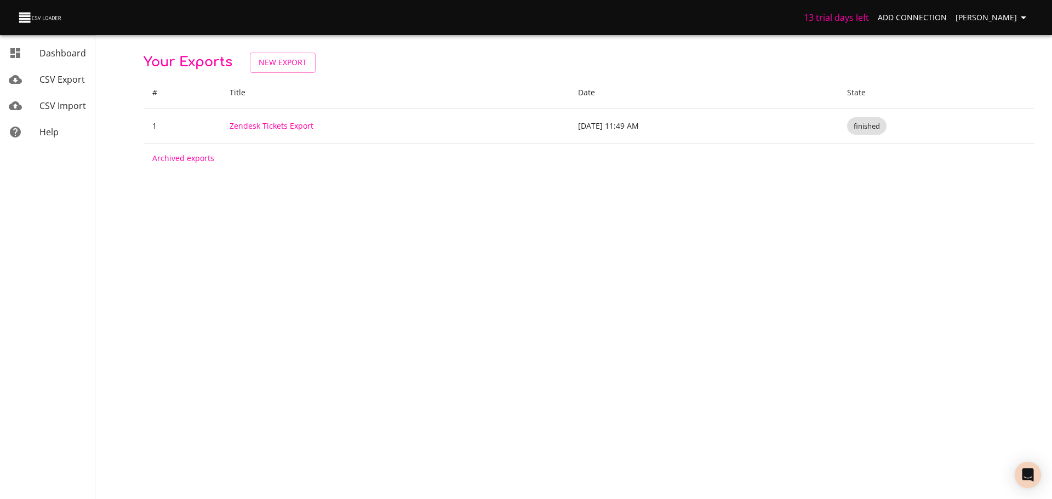
click at [62, 53] on span "Dashboard" at bounding box center [62, 53] width 47 height 12
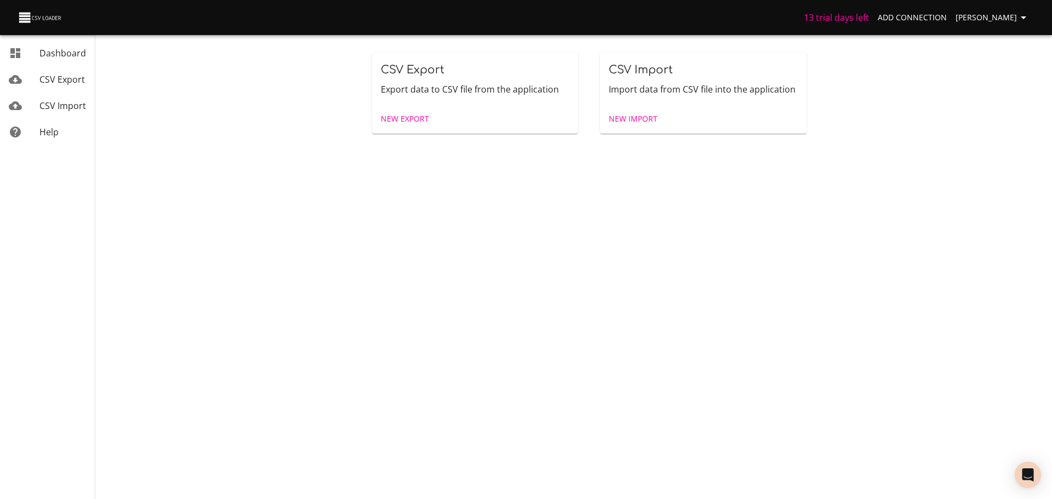
click at [639, 116] on span "New Import" at bounding box center [633, 119] width 49 height 14
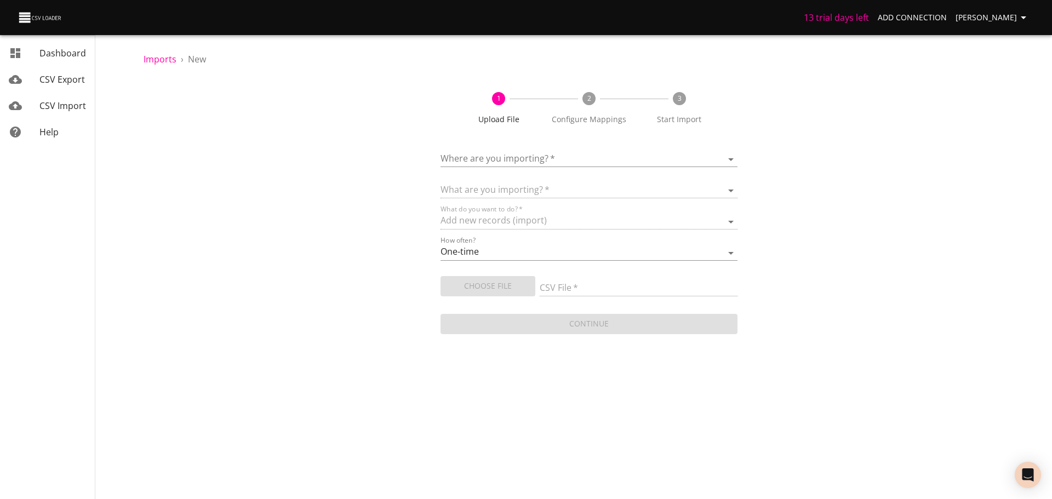
click at [536, 162] on body "13 trial days left Add Connection [PERSON_NAME] Dashboard CSV Export CSV Import…" at bounding box center [526, 249] width 1052 height 499
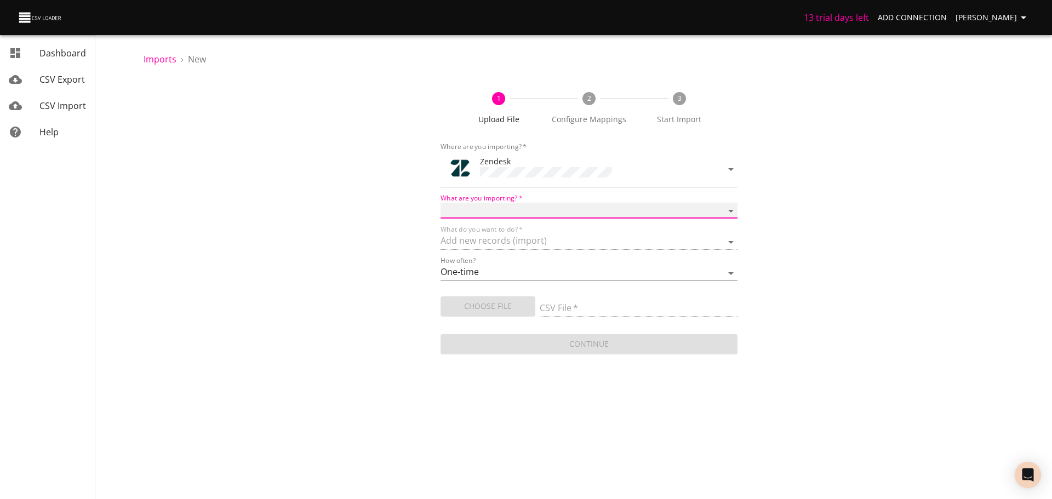
click at [515, 203] on select "Article categories Articles Comments Organizations Ticket forms Tickets Users" at bounding box center [588, 211] width 297 height 16
select select "tickets"
click at [440, 203] on select "Article categories Articles Comments Organizations Ticket forms Tickets Users" at bounding box center [588, 211] width 297 height 16
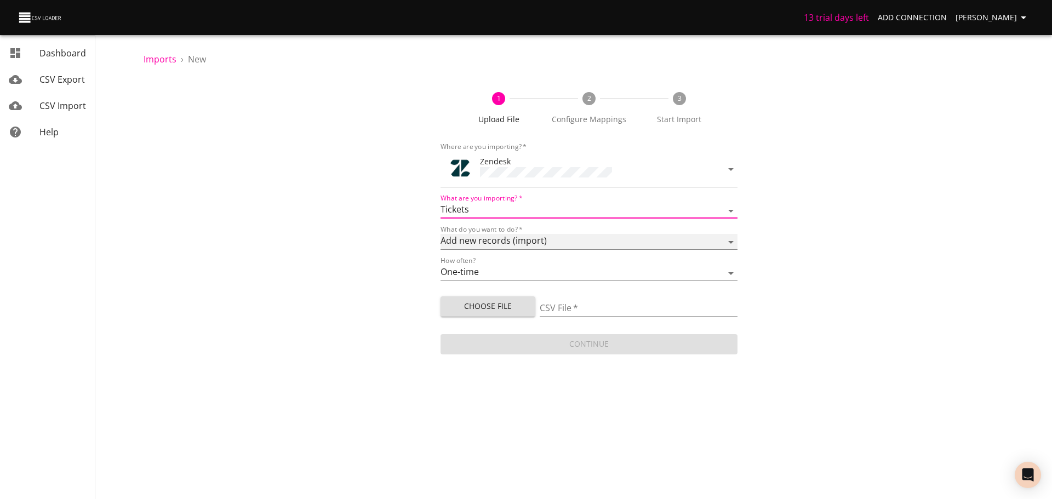
click at [517, 239] on select "Add new records (import) Update existing records (update) Add new and update ex…" at bounding box center [588, 242] width 297 height 16
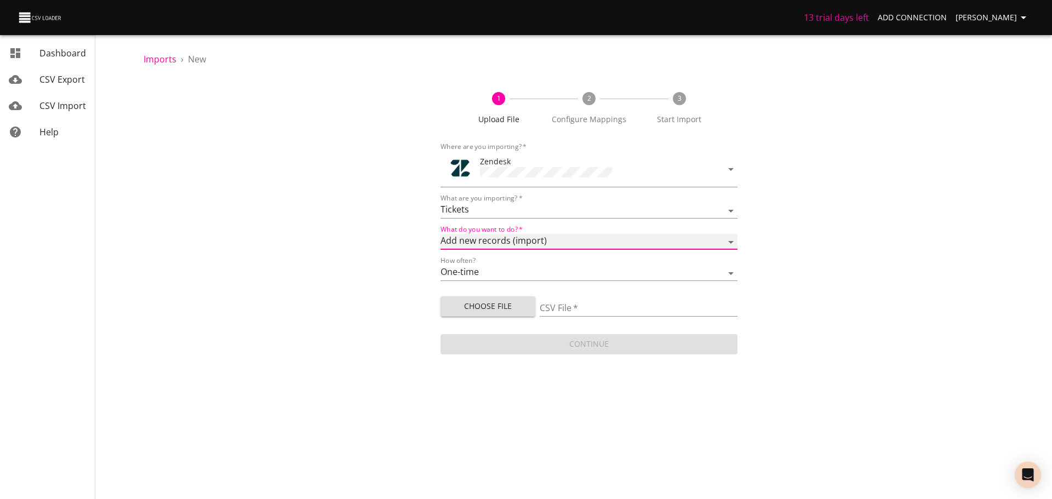
select select "update"
click at [440, 234] on select "Add new records (import) Update existing records (update) Add new and update ex…" at bounding box center [588, 242] width 297 height 16
click at [502, 270] on select "One-time Auto import" at bounding box center [588, 273] width 297 height 16
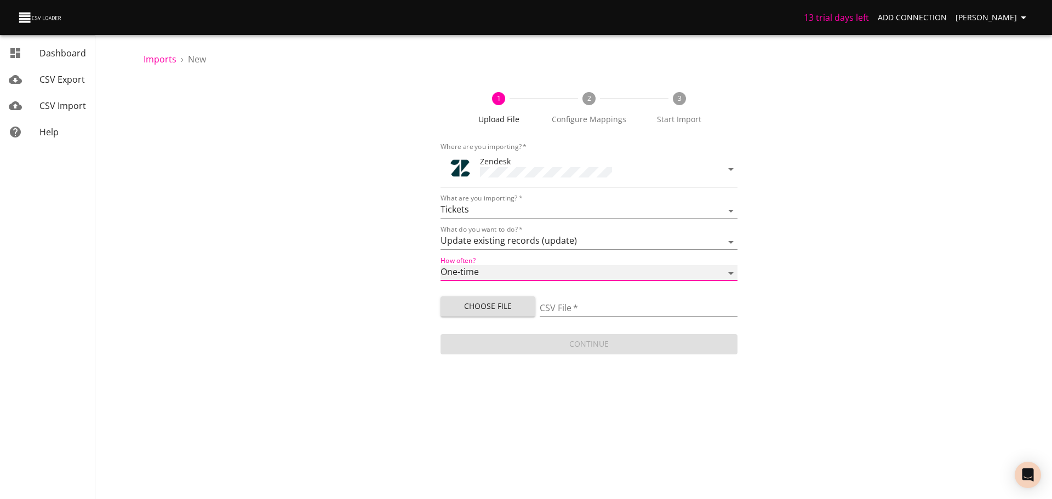
click at [440, 265] on select "One-time Auto import" at bounding box center [588, 273] width 297 height 16
click at [491, 306] on span "Choose File" at bounding box center [487, 307] width 77 height 14
type input "upload test 14 (1).csv"
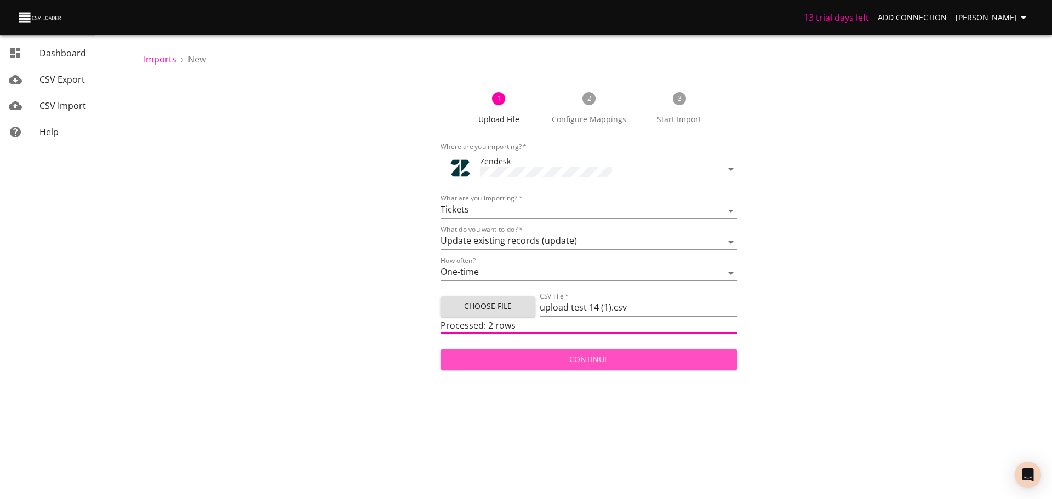
click at [599, 362] on span "Continue" at bounding box center [588, 360] width 279 height 14
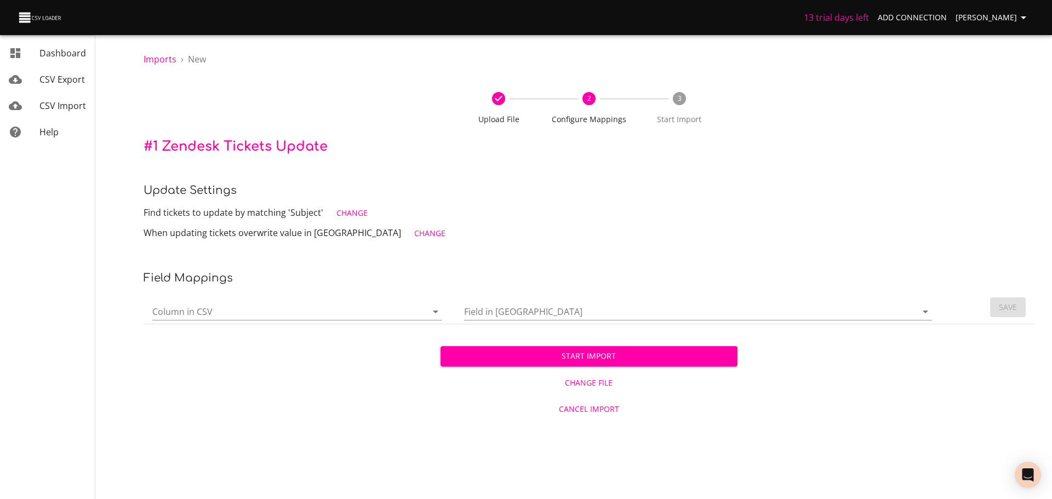
click at [380, 302] on div "Column in CSV" at bounding box center [297, 307] width 290 height 26
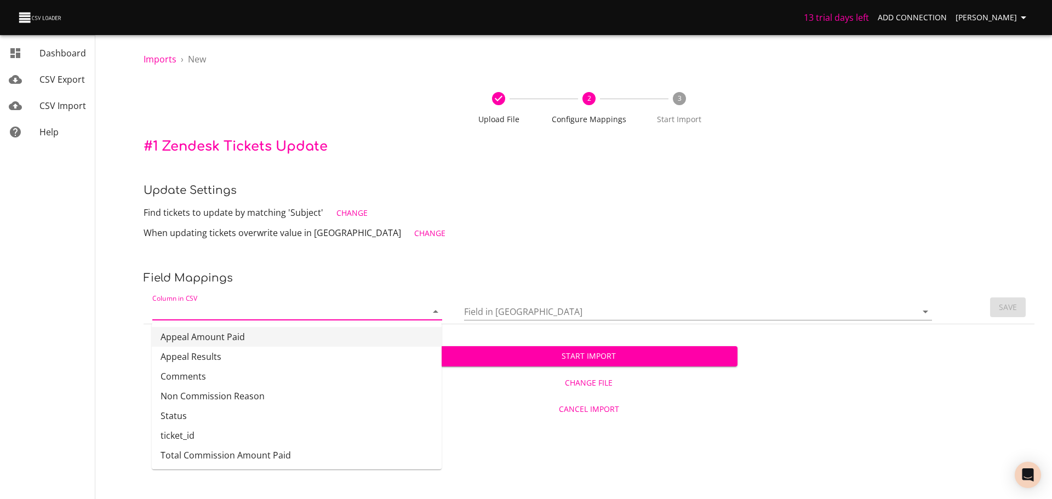
click at [113, 255] on nav "Dashboard CSV Export CSV Import Help" at bounding box center [63, 211] width 126 height 422
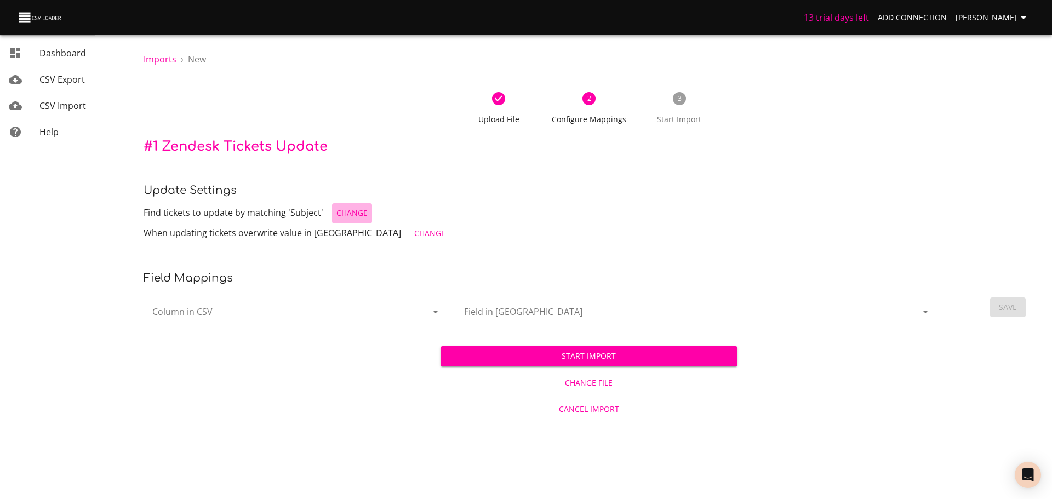
click at [349, 212] on span "Change" at bounding box center [351, 214] width 31 height 14
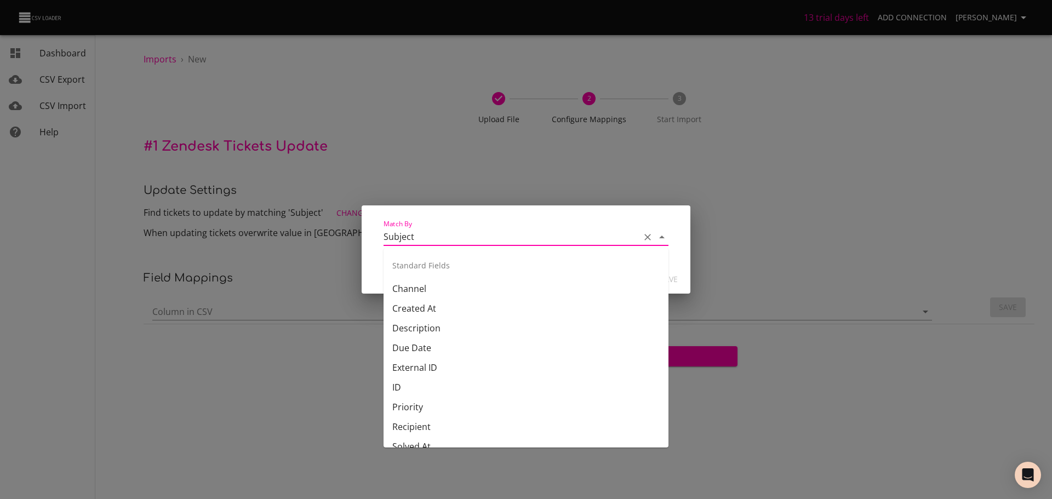
click at [431, 242] on input "Subject" at bounding box center [508, 236] width 251 height 17
click at [406, 385] on li "ID" at bounding box center [525, 387] width 285 height 20
type input "ID"
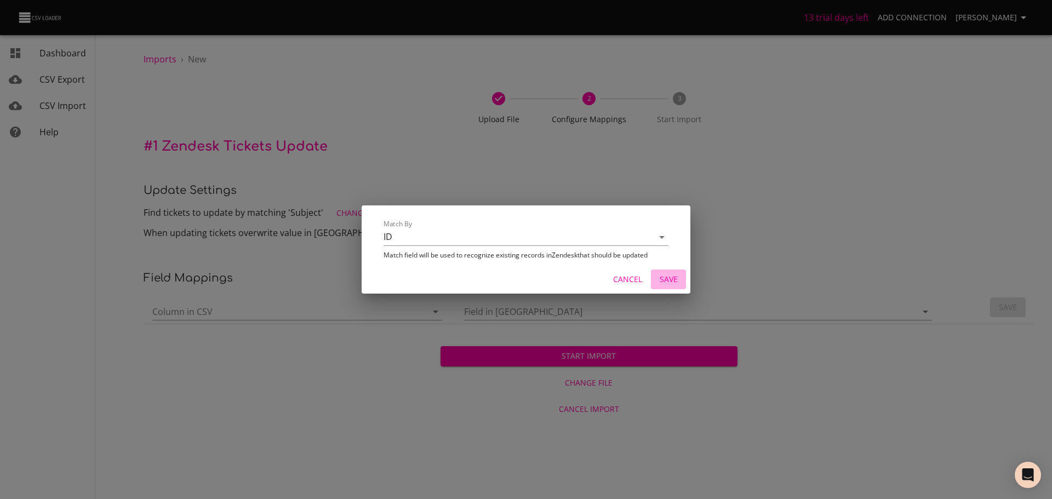
click at [664, 279] on span "Save" at bounding box center [668, 280] width 26 height 14
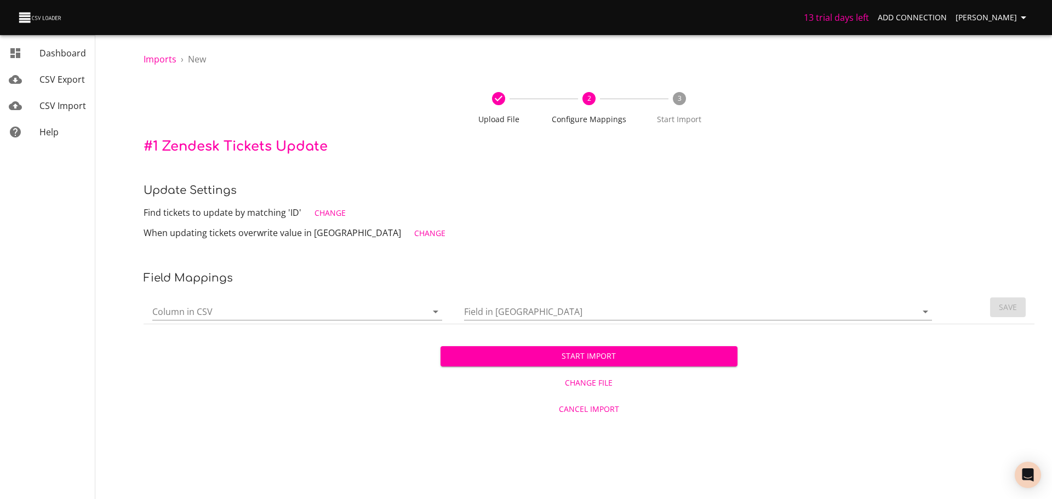
click at [414, 233] on span "Change" at bounding box center [429, 234] width 31 height 14
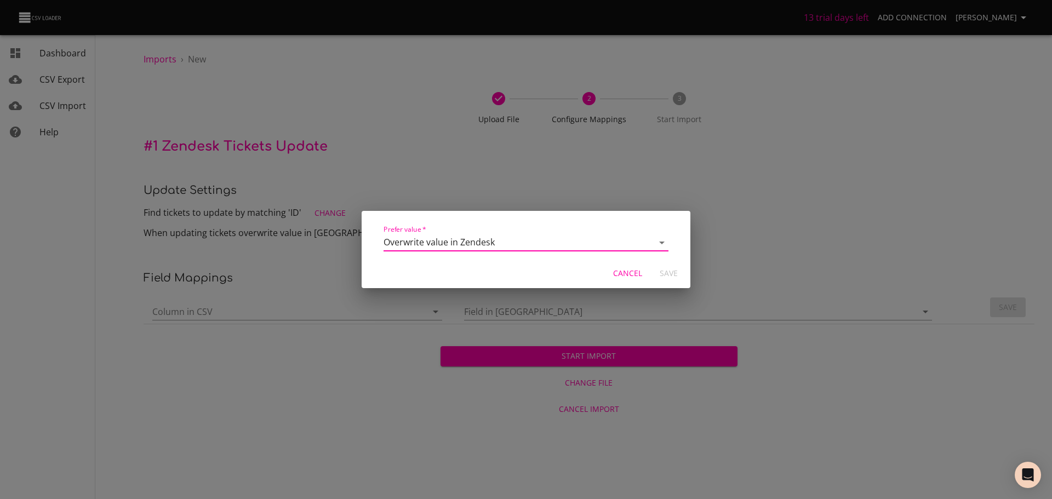
click at [551, 242] on select "Overwrite value in Zendesk Prefer value in Zendesk" at bounding box center [525, 243] width 285 height 18
click at [383, 234] on select "Overwrite value in Zendesk Prefer value in Zendesk" at bounding box center [525, 243] width 285 height 18
click at [674, 271] on div "Cancel Save" at bounding box center [526, 273] width 329 height 29
click at [628, 268] on span "Cancel" at bounding box center [627, 274] width 29 height 14
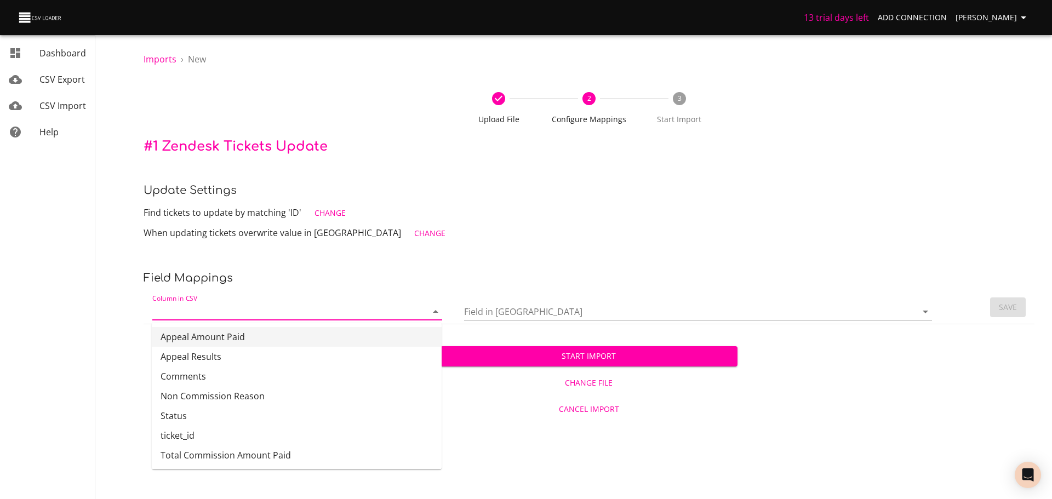
click at [204, 308] on input "Column in CSV" at bounding box center [280, 311] width 256 height 17
click at [202, 436] on li "ticket_id" at bounding box center [297, 436] width 290 height 20
type input "ticket_id"
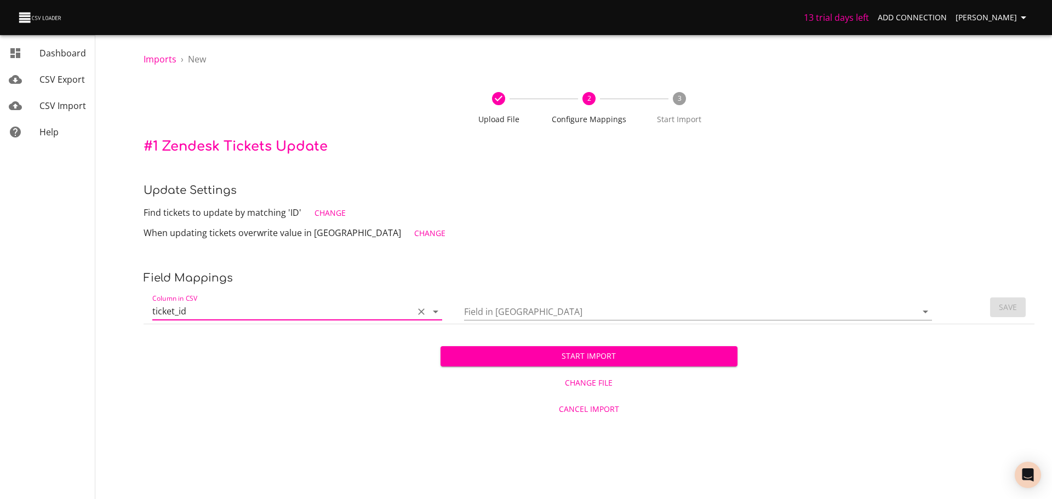
click at [597, 312] on input "Field in [GEOGRAPHIC_DATA]" at bounding box center [681, 311] width 434 height 17
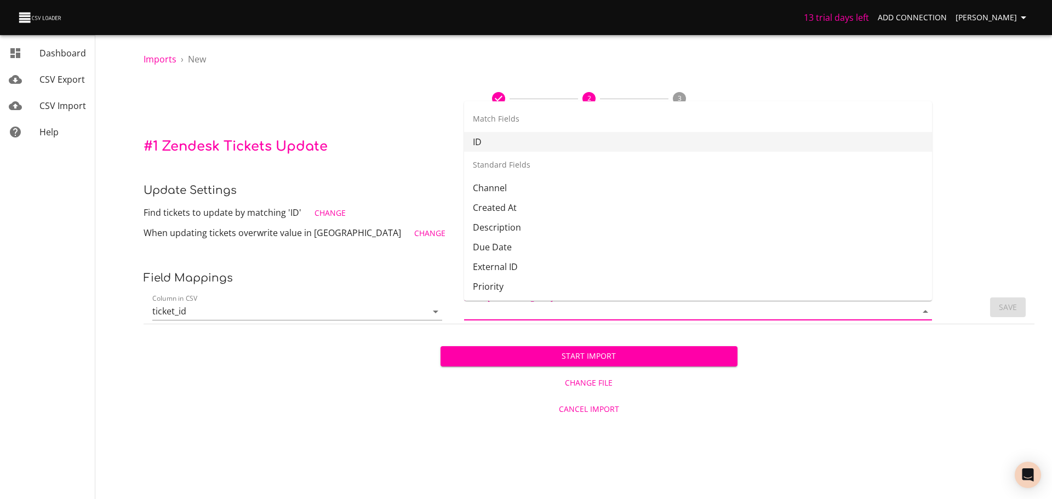
click at [507, 140] on li "ID" at bounding box center [698, 142] width 468 height 20
type input "ID"
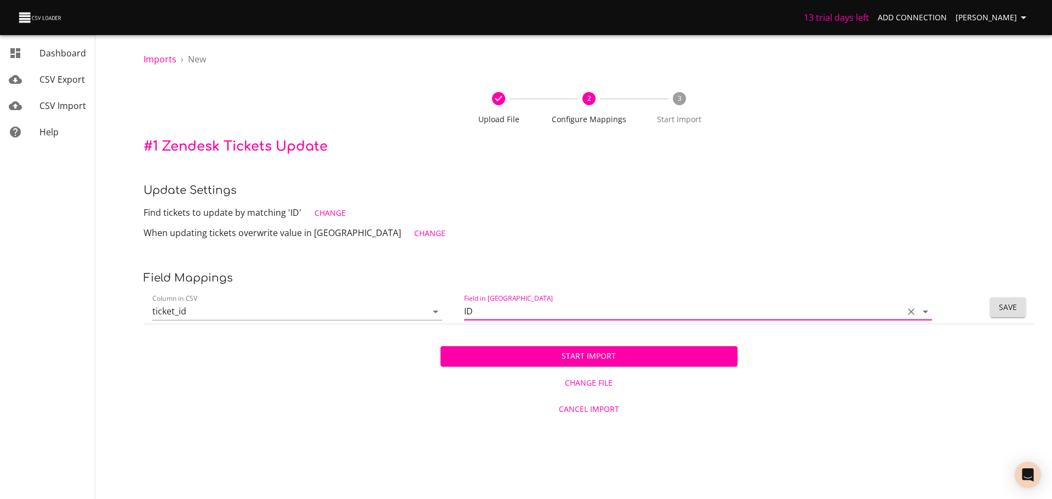
click at [1015, 306] on span "Save" at bounding box center [1008, 308] width 18 height 14
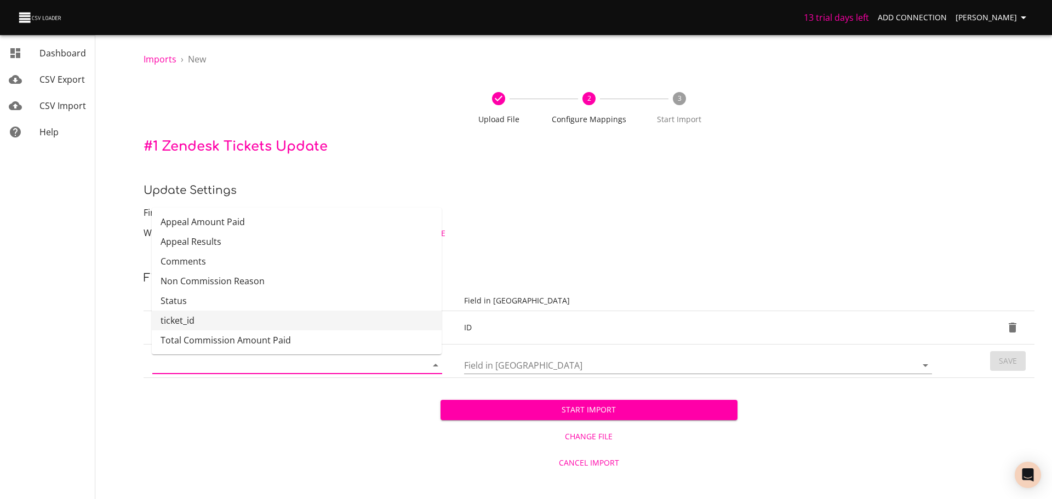
click at [221, 366] on input "Column in CSV" at bounding box center [280, 365] width 256 height 17
click at [210, 262] on li "Comments" at bounding box center [297, 261] width 290 height 20
type input "Comments"
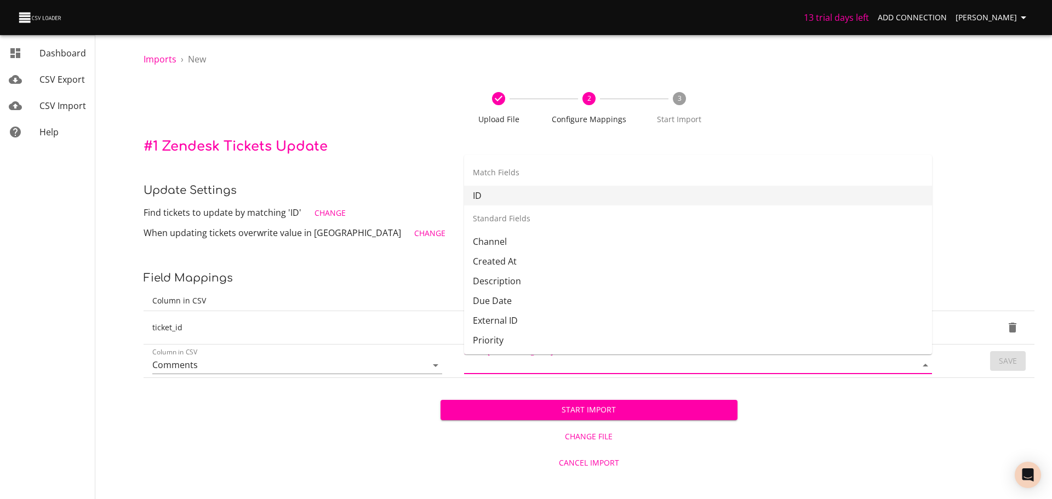
click at [582, 364] on input "Field in [GEOGRAPHIC_DATA]" at bounding box center [681, 365] width 434 height 17
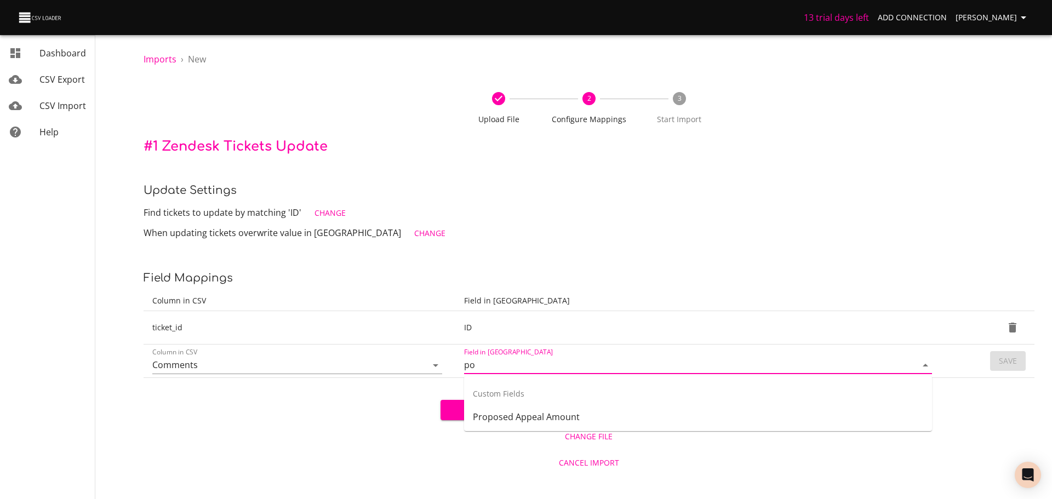
type input "p"
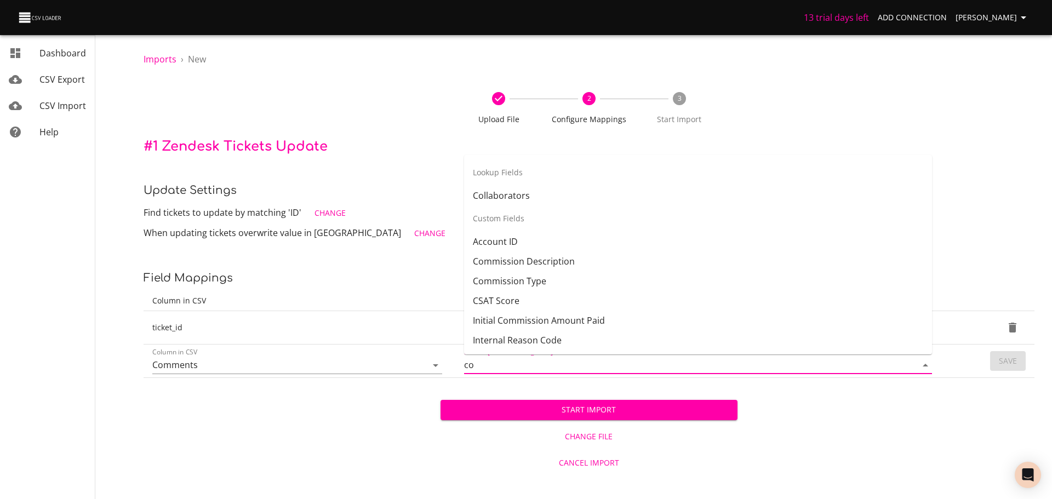
type input "c"
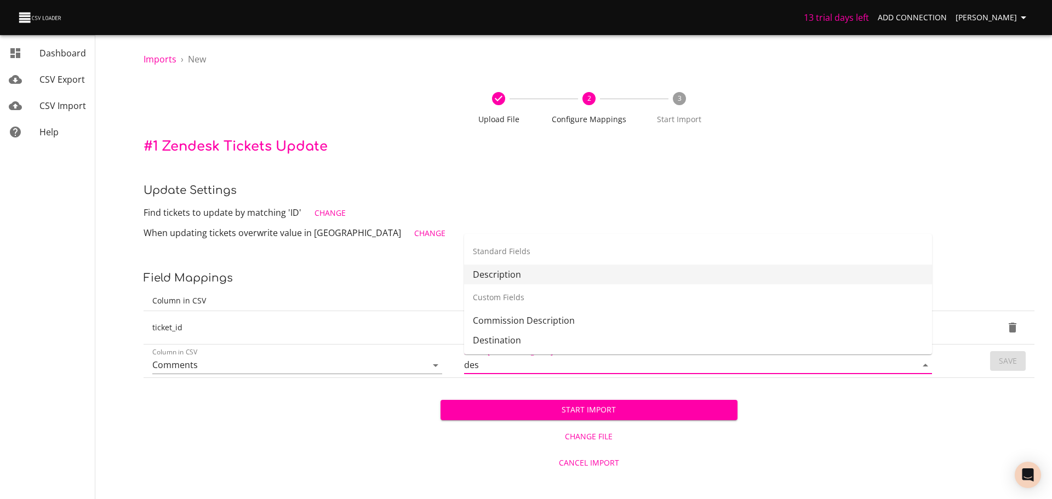
click at [538, 276] on li "Description" at bounding box center [698, 275] width 468 height 20
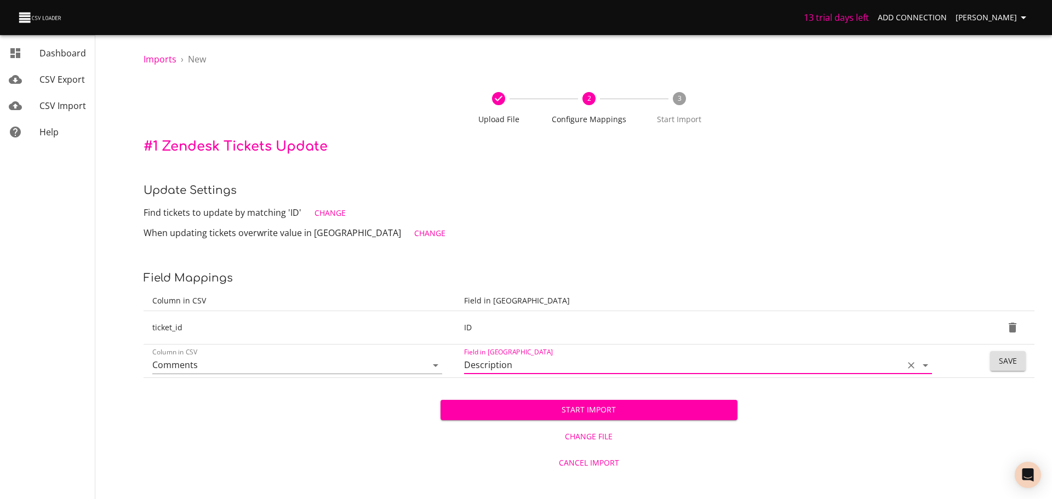
type input "Description"
click at [1025, 366] on button "Save" at bounding box center [1008, 361] width 36 height 20
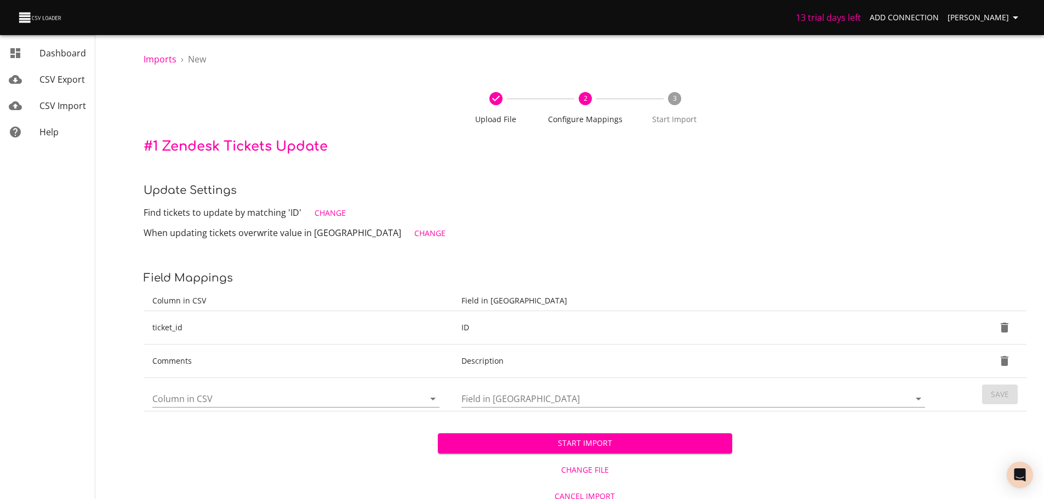
click at [311, 398] on input "Column in CSV" at bounding box center [278, 398] width 253 height 17
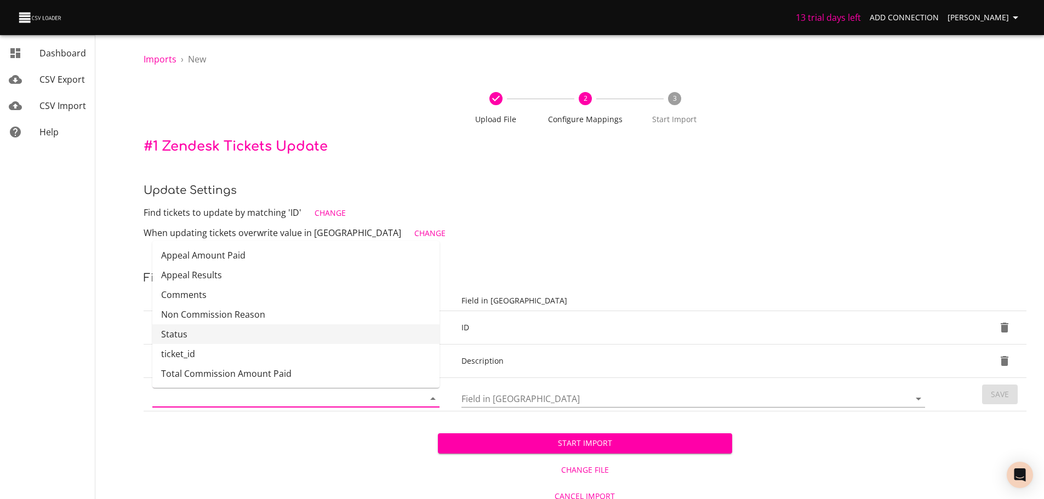
click at [265, 337] on li "Status" at bounding box center [295, 334] width 287 height 20
type input "Status"
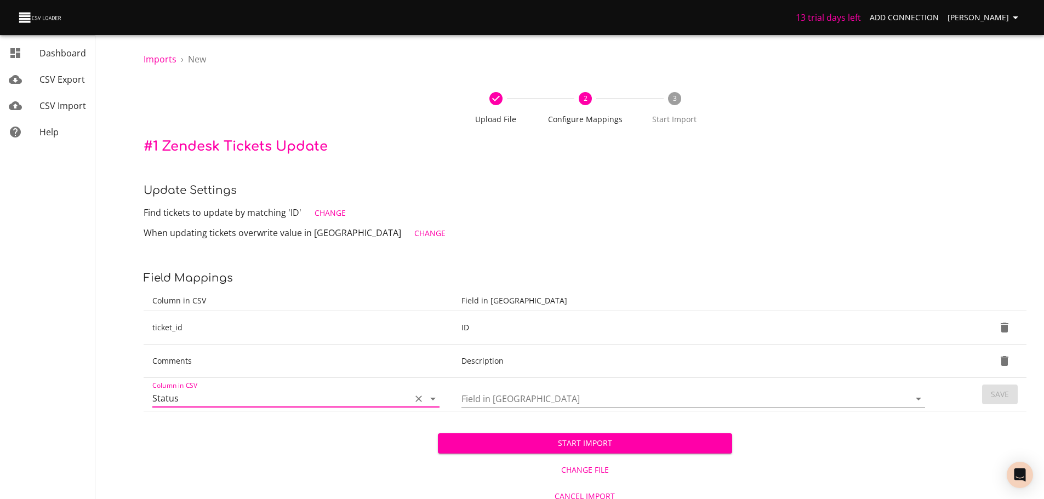
click at [534, 408] on div at bounding box center [692, 399] width 463 height 18
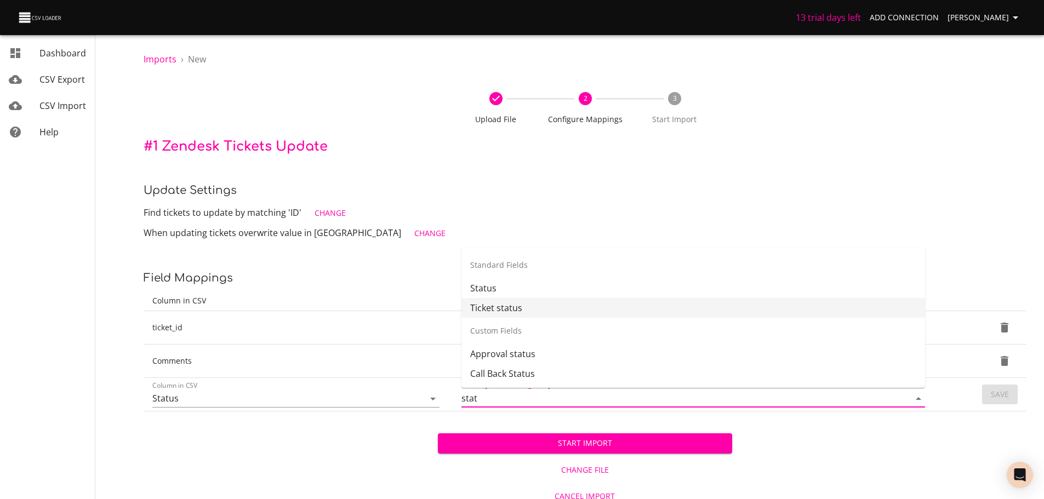
click at [526, 306] on li "Ticket status" at bounding box center [692, 308] width 463 height 20
type input "Ticket status"
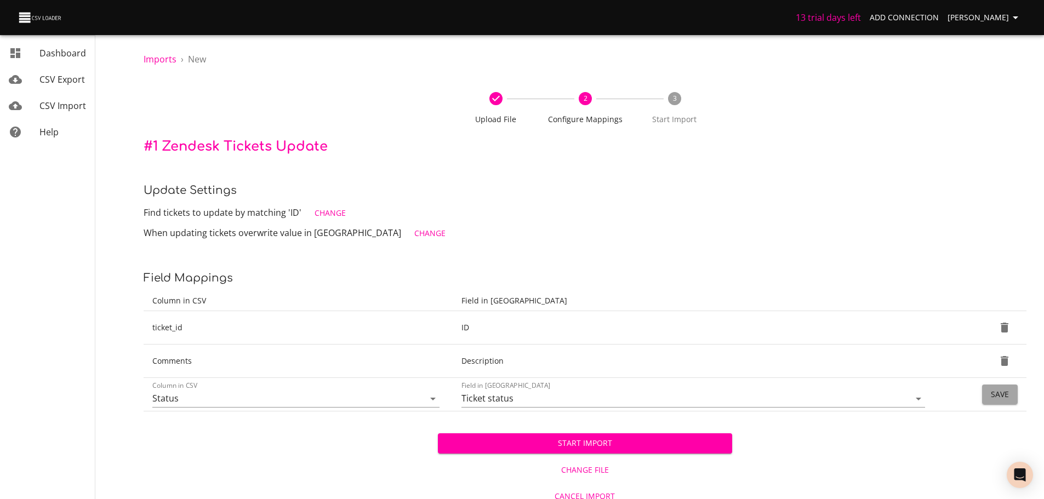
click at [1000, 400] on span "Save" at bounding box center [999, 395] width 18 height 14
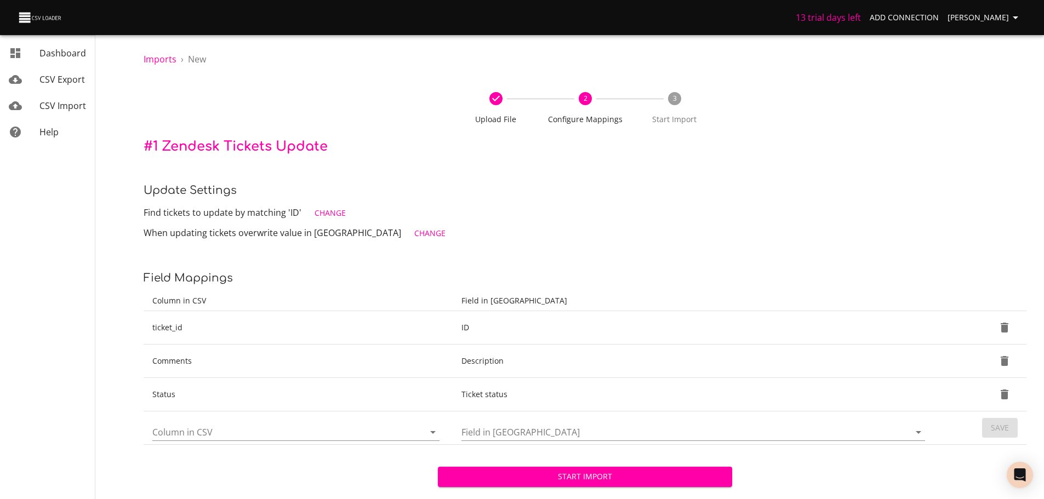
click at [235, 431] on input "Column in CSV" at bounding box center [278, 431] width 253 height 17
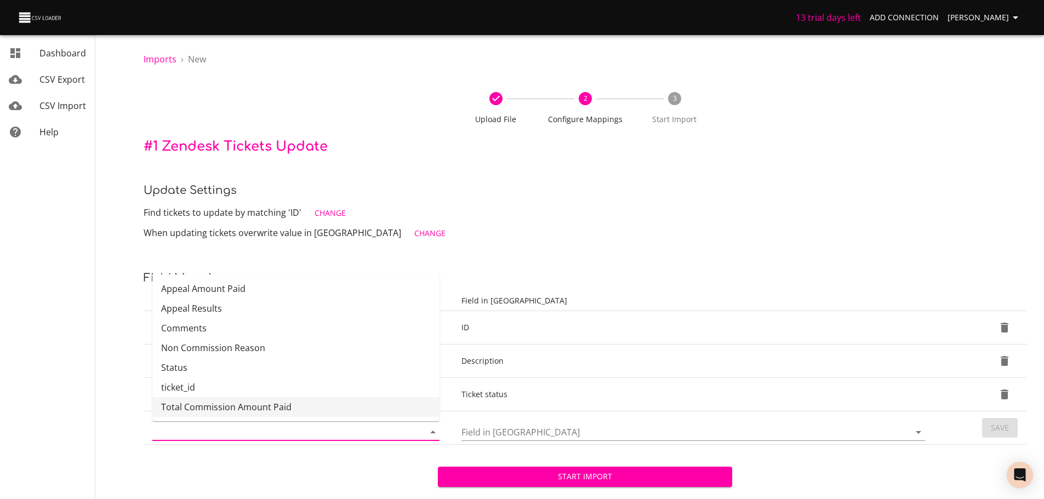
click at [224, 408] on li "Total Commission Amount Paid" at bounding box center [295, 407] width 287 height 20
type input "Total Commission Amount Paid"
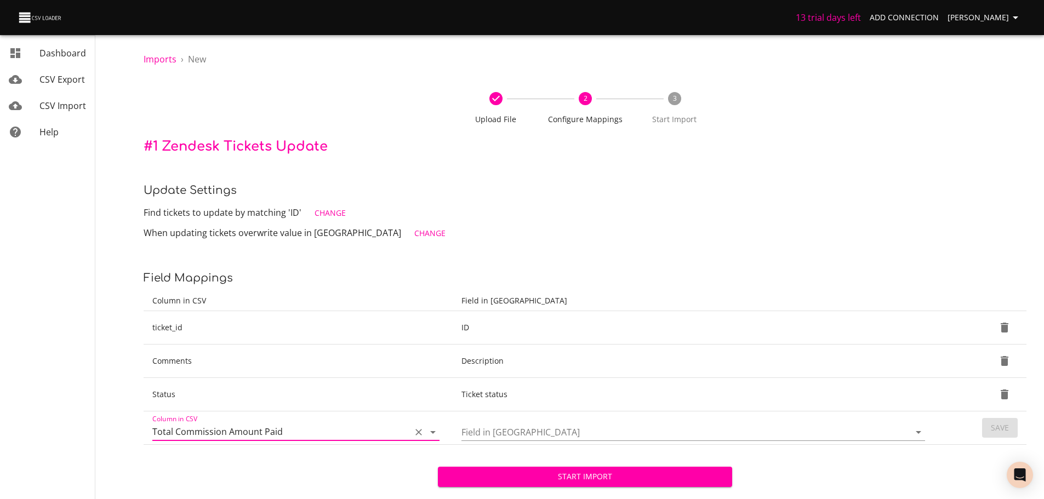
click at [536, 432] on input "Field in [GEOGRAPHIC_DATA]" at bounding box center [675, 431] width 429 height 17
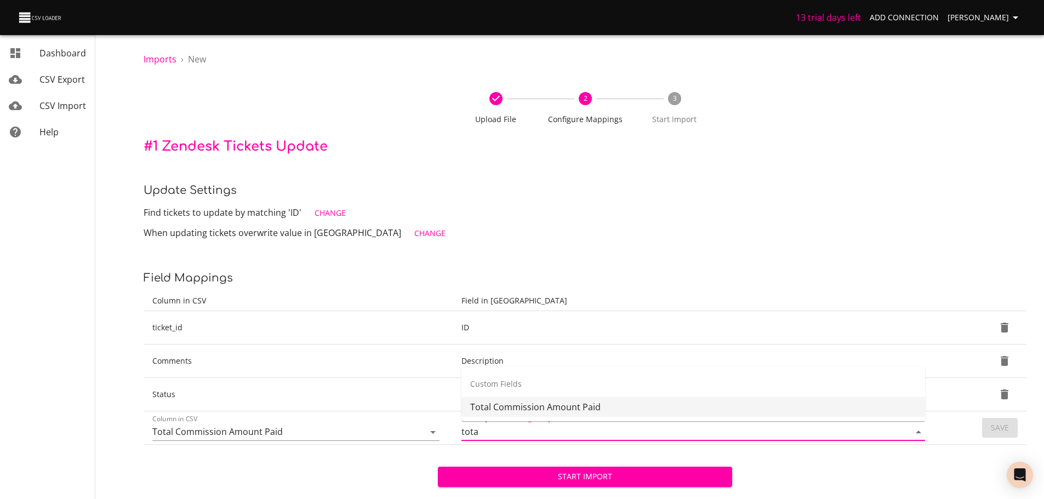
click at [555, 400] on li "Total Commission Amount Paid" at bounding box center [692, 407] width 463 height 20
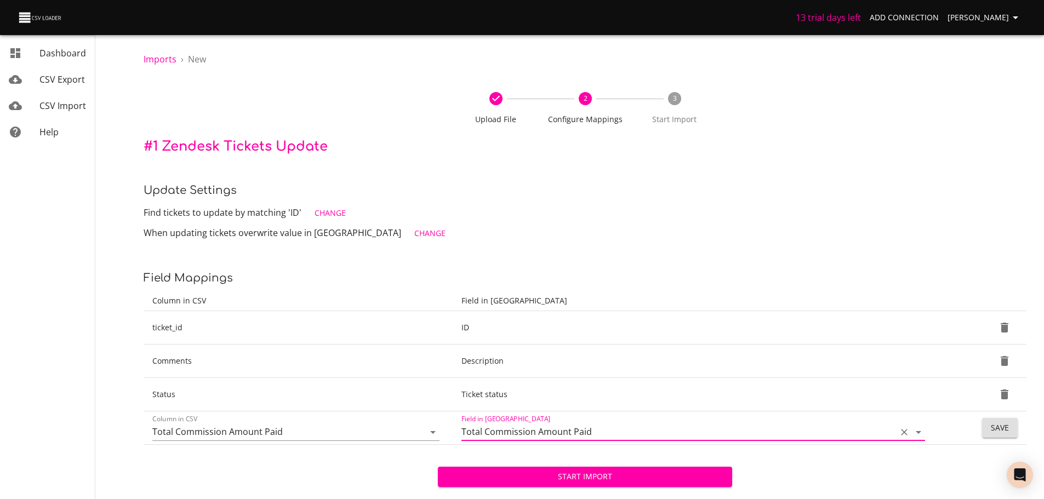
type input "Total Commission Amount Paid"
click at [1001, 430] on span "Save" at bounding box center [999, 428] width 18 height 14
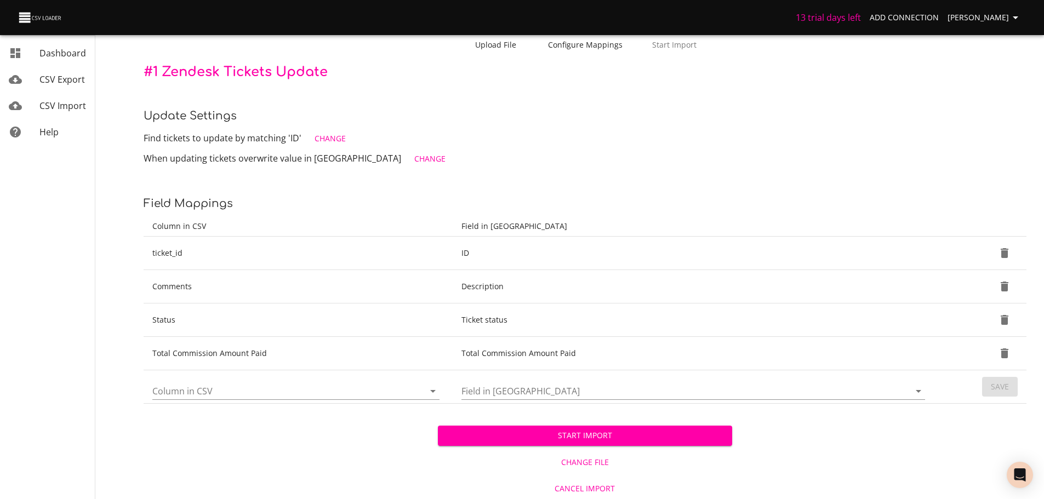
scroll to position [77, 0]
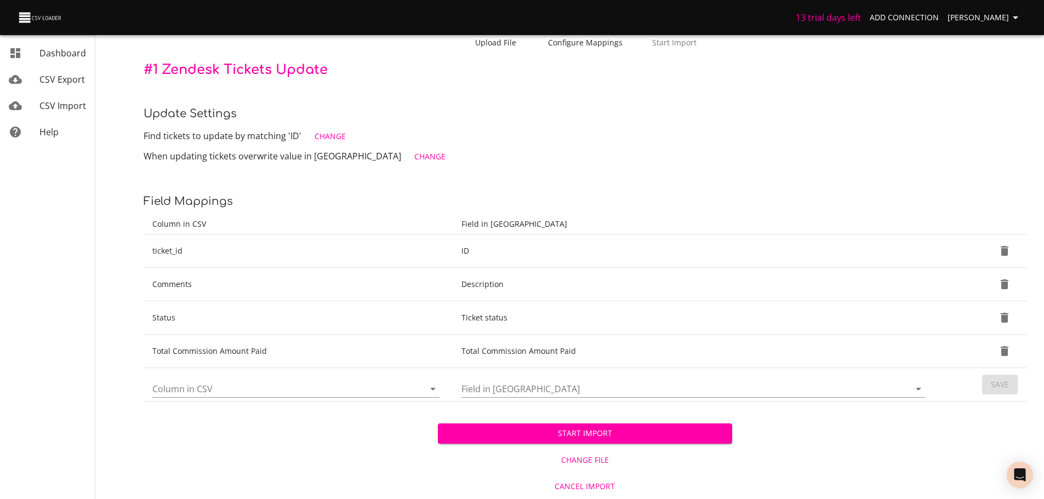
click at [605, 435] on span "Start Import" at bounding box center [584, 434] width 277 height 14
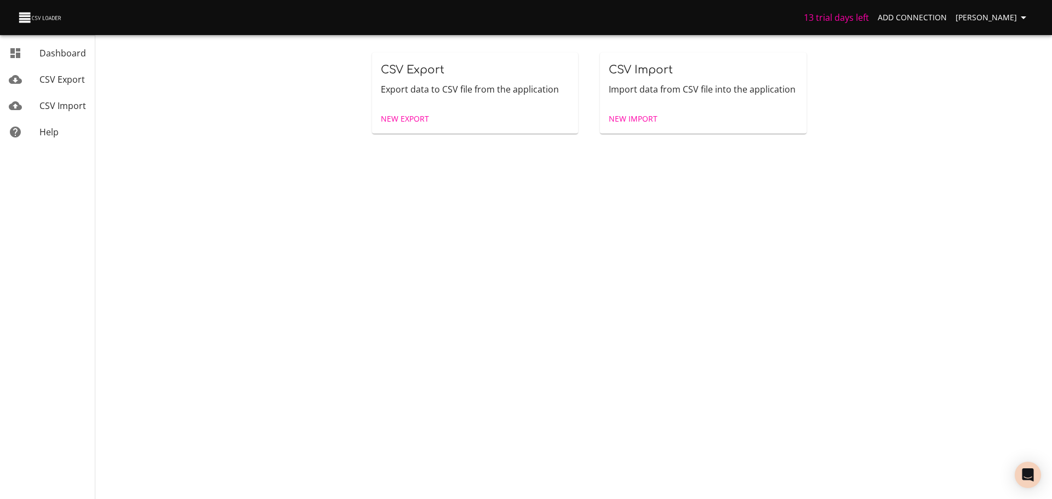
click at [56, 100] on span "CSV Import" at bounding box center [62, 106] width 47 height 12
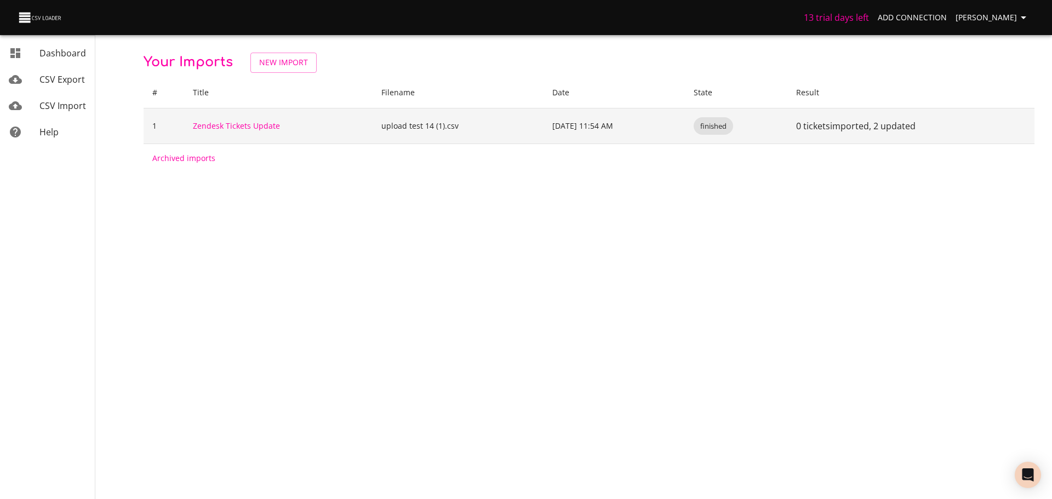
click at [725, 125] on span "finished" at bounding box center [713, 126] width 39 height 10
click at [253, 125] on link "Zendesk Tickets Update" at bounding box center [236, 126] width 87 height 10
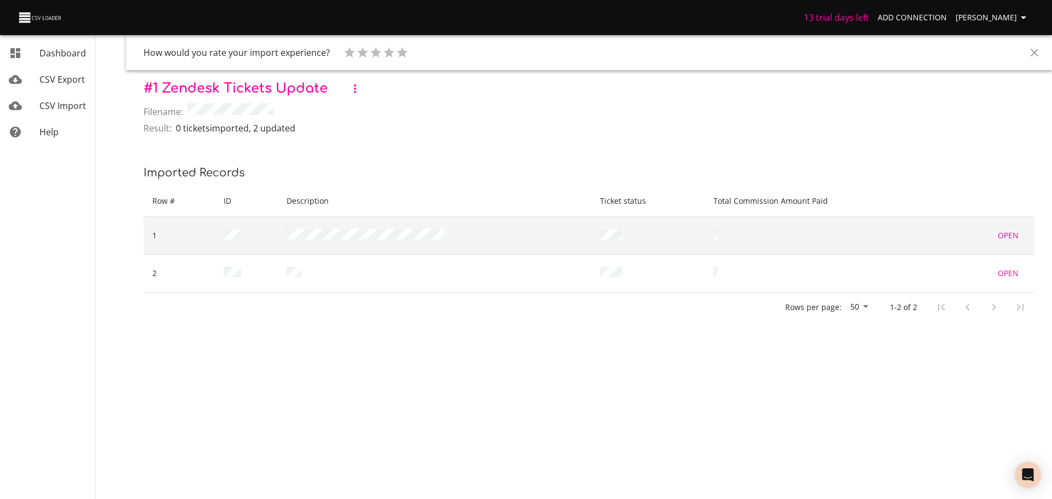
click at [267, 232] on td at bounding box center [246, 235] width 62 height 38
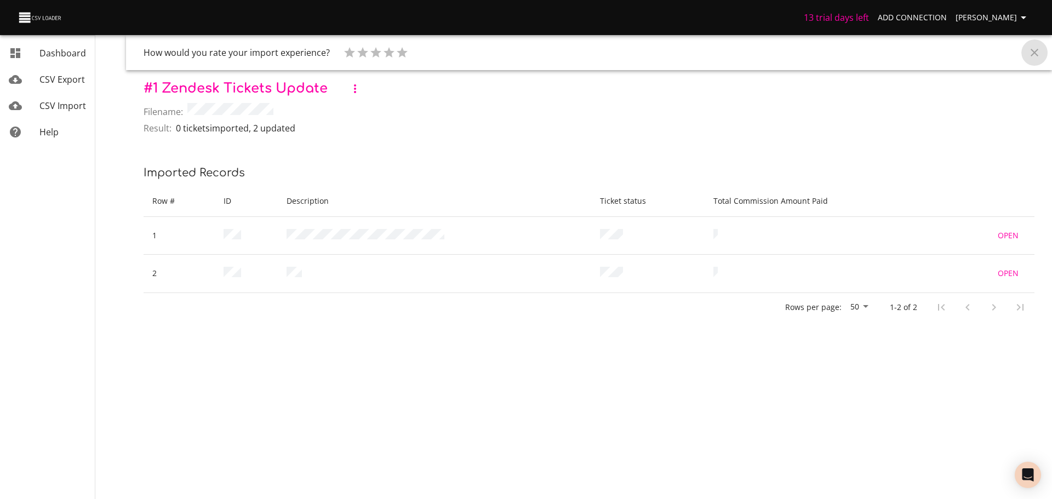
click at [1036, 49] on icon "Close" at bounding box center [1034, 52] width 13 height 13
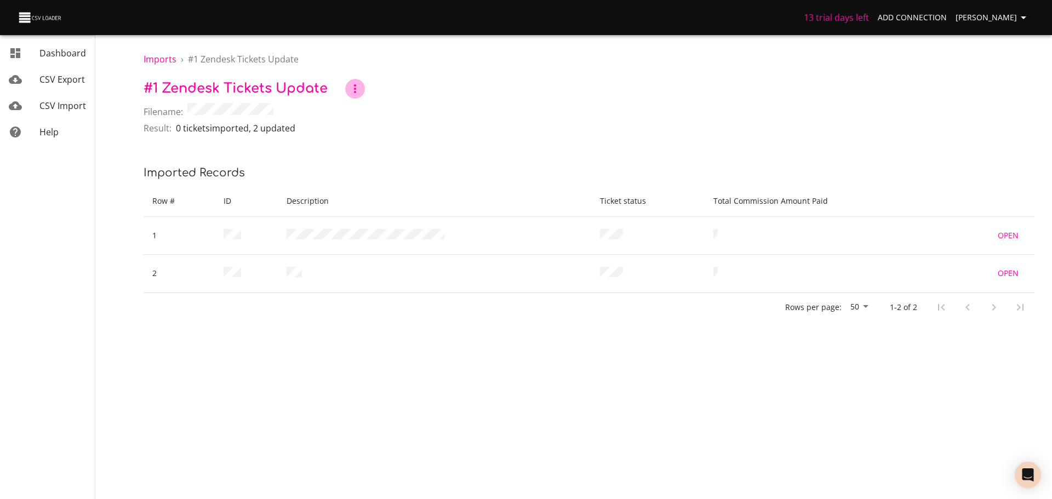
click at [349, 88] on icon "button" at bounding box center [354, 88] width 13 height 13
click at [262, 125] on div at bounding box center [526, 249] width 1052 height 499
click at [262, 125] on div "Rename Archive Settings" at bounding box center [526, 249] width 1052 height 499
drag, startPoint x: 177, startPoint y: 127, endPoint x: 282, endPoint y: 130, distance: 104.7
click at [282, 130] on p "0 tickets imported , 2 updated" at bounding box center [235, 128] width 119 height 13
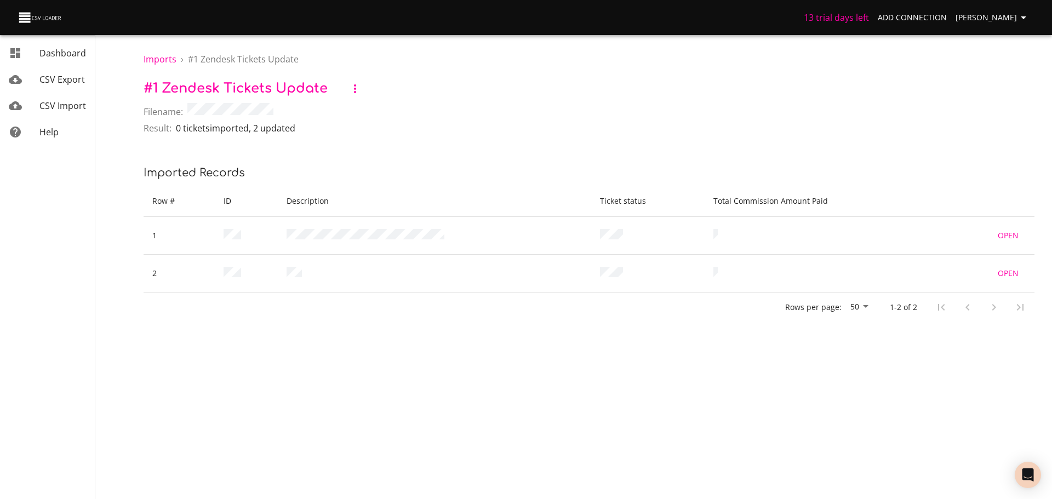
click at [316, 131] on div "Result: 0 tickets imported , 2 updated" at bounding box center [589, 130] width 891 height 16
click at [47, 100] on span "CSV Import" at bounding box center [62, 106] width 47 height 12
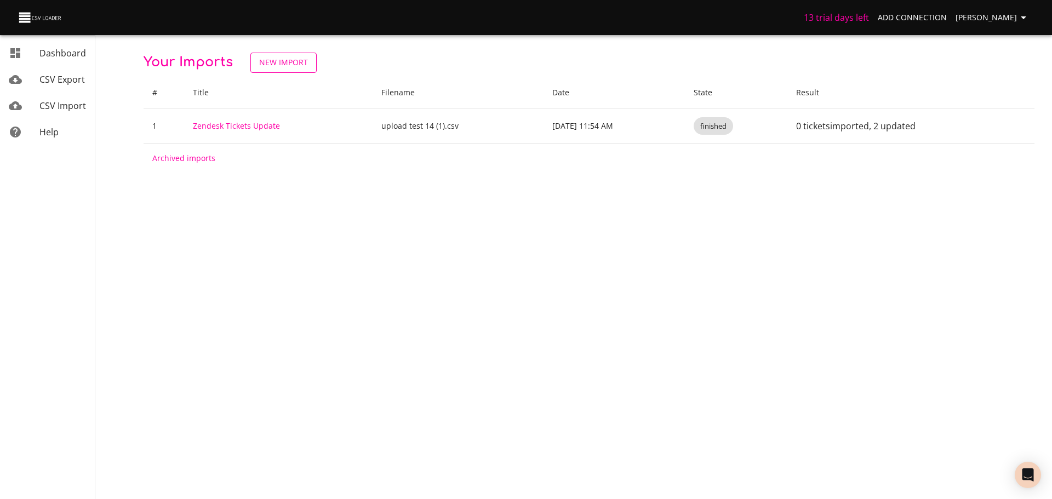
click at [288, 68] on span "New Import" at bounding box center [283, 63] width 49 height 14
